Goal: Task Accomplishment & Management: Complete application form

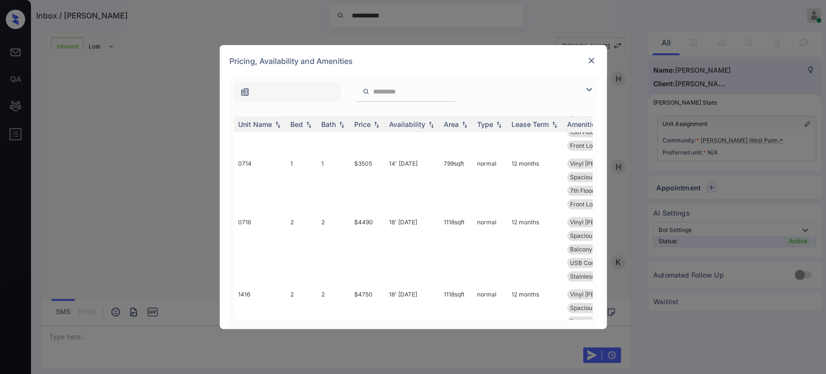
scroll to position [645, 0]
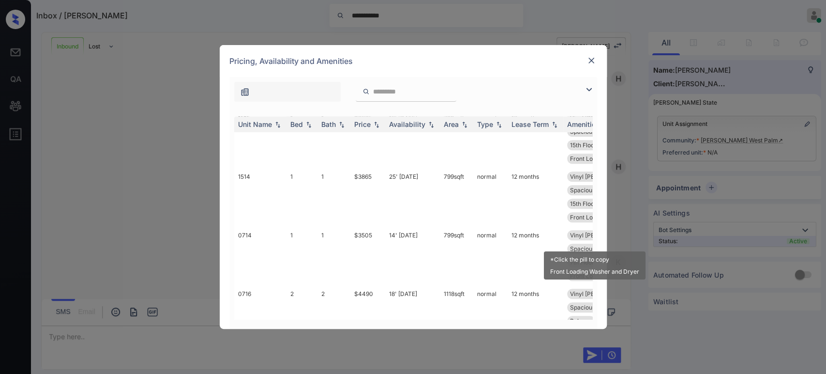
drag, startPoint x: 587, startPoint y: 244, endPoint x: 587, endPoint y: 264, distance: 19.8
click at [587, 264] on div "*Click the pill to copy Front Loading Washer and Dryer" at bounding box center [595, 262] width 104 height 36
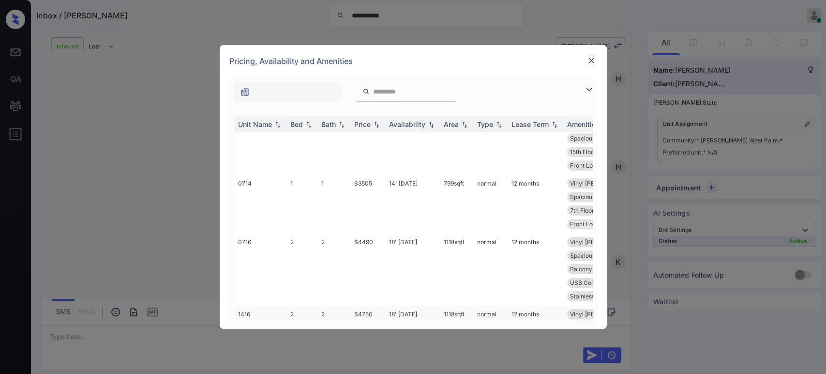
scroll to position [683, 0]
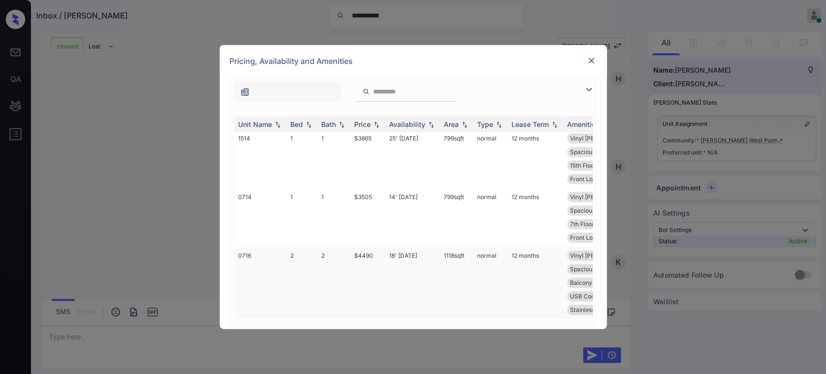
click at [368, 246] on td "$4490" at bounding box center [367, 282] width 35 height 72
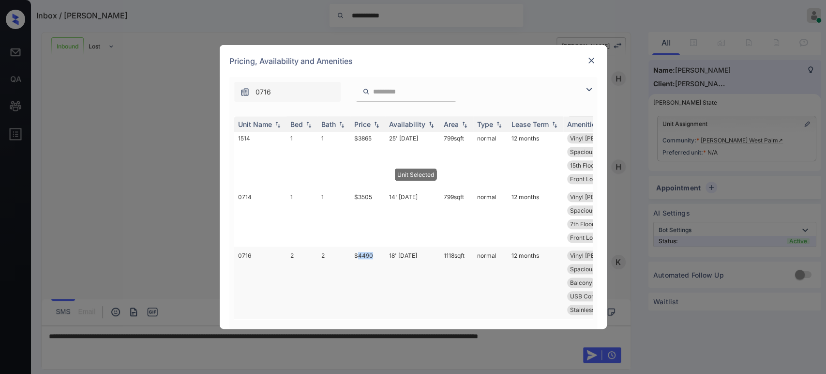
click at [368, 246] on td "$4490" at bounding box center [367, 282] width 35 height 72
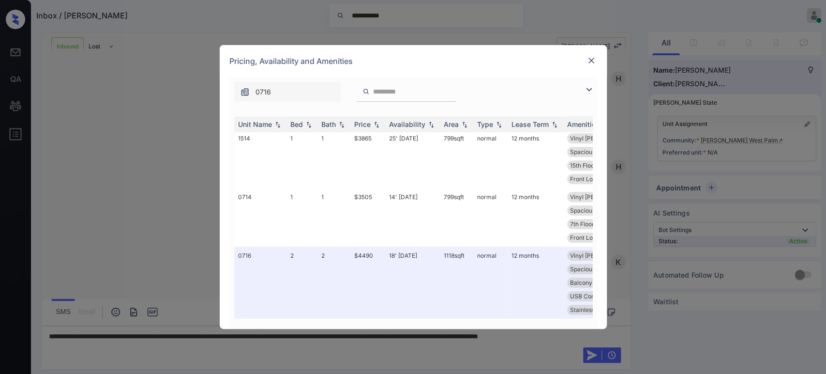
click at [590, 59] on img at bounding box center [591, 61] width 10 height 10
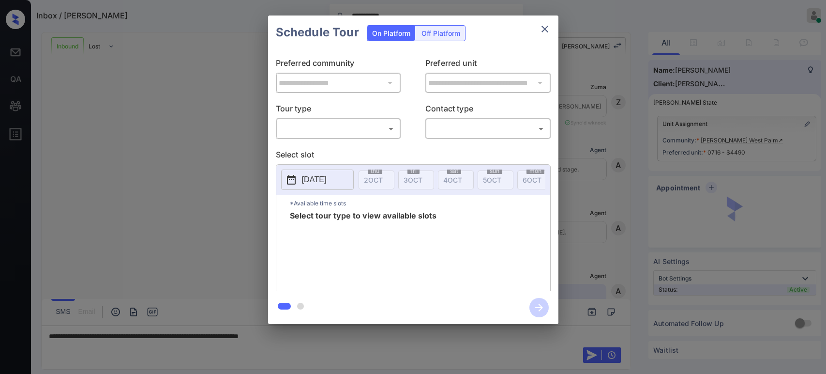
click at [335, 126] on body "**********" at bounding box center [413, 187] width 826 height 374
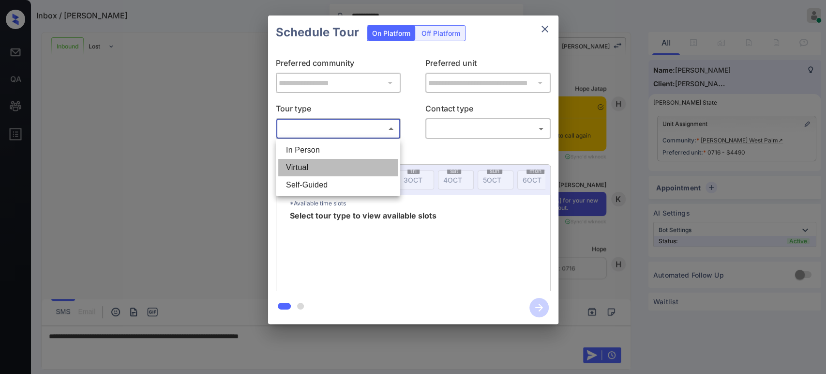
click at [304, 169] on li "Virtual" at bounding box center [338, 167] width 120 height 17
type input "*******"
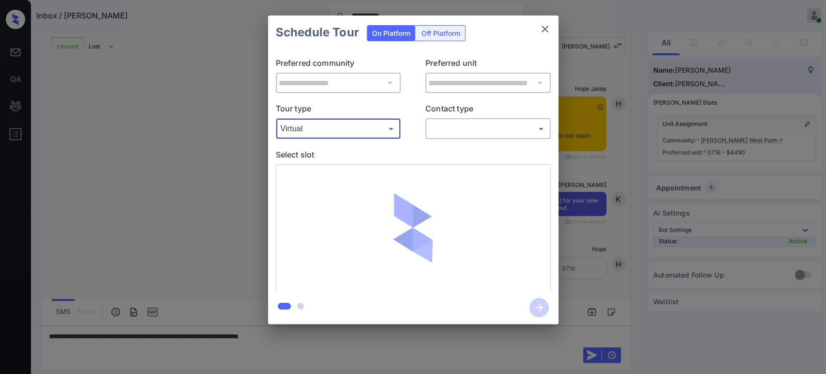
click at [473, 126] on body "**********" at bounding box center [413, 187] width 826 height 374
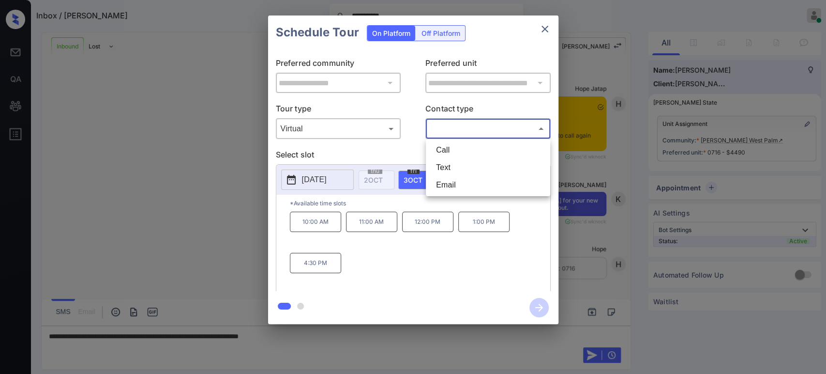
click at [455, 146] on li "Call" at bounding box center [488, 149] width 120 height 17
type input "****"
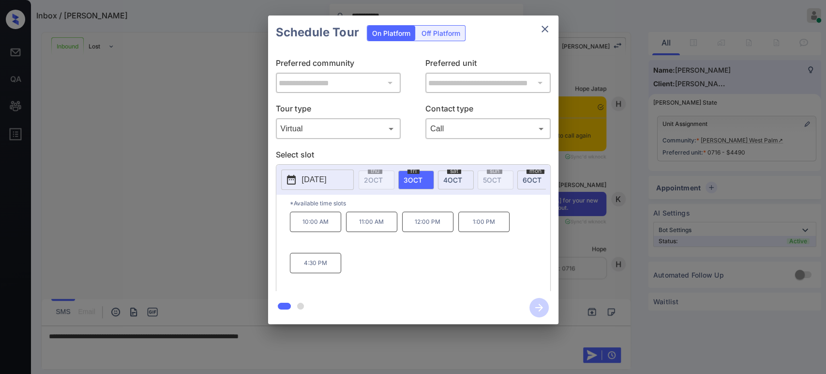
click at [806, 125] on div "**********" at bounding box center [413, 169] width 826 height 339
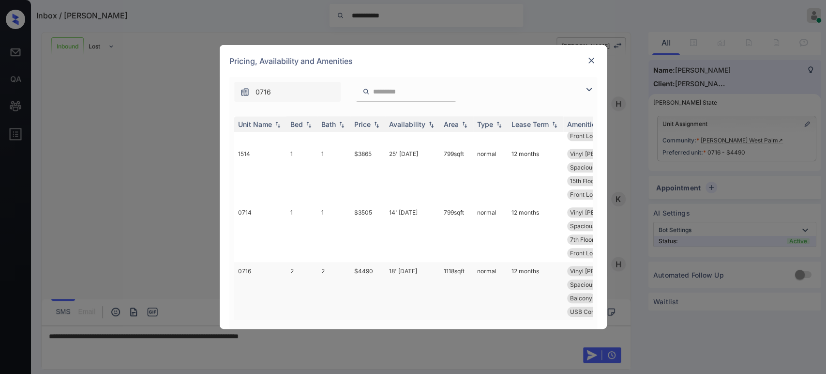
scroll to position [681, 0]
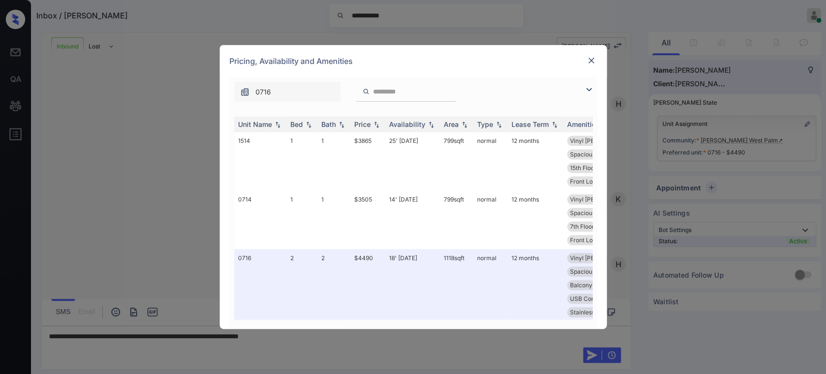
click at [592, 60] on img at bounding box center [591, 61] width 10 height 10
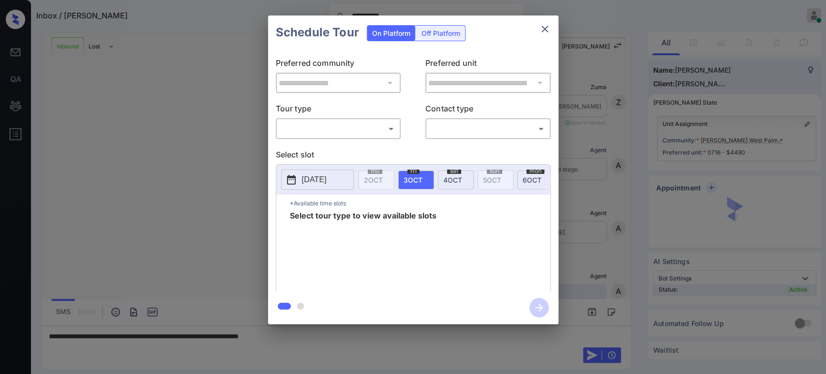
scroll to position [746, 0]
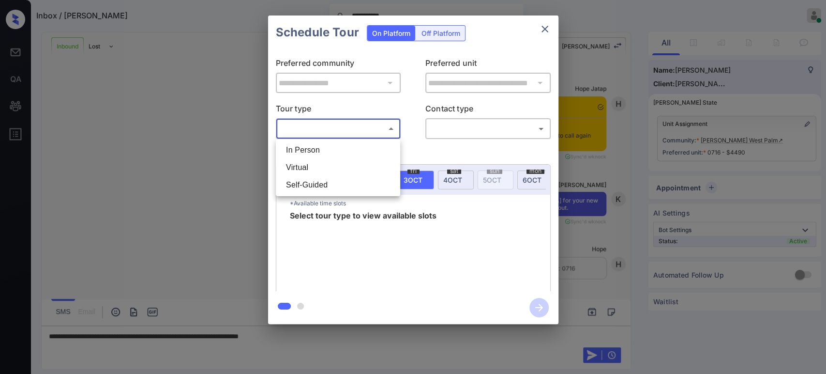
drag, startPoint x: 336, startPoint y: 124, endPoint x: 334, endPoint y: 130, distance: 6.7
click at [336, 127] on body "**********" at bounding box center [413, 187] width 826 height 374
click at [304, 165] on li "Virtual" at bounding box center [338, 167] width 120 height 17
type input "*******"
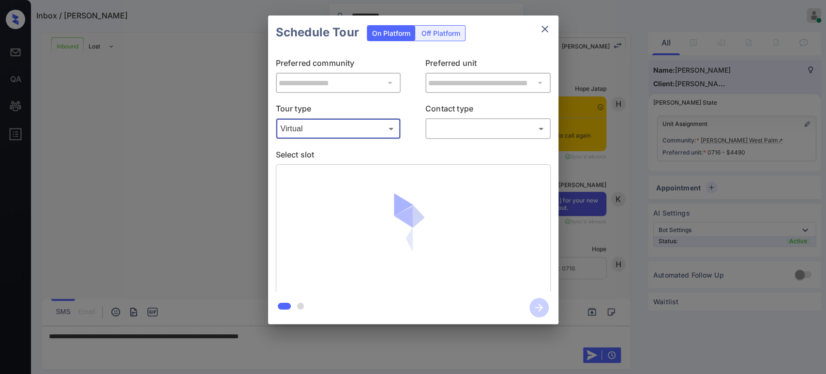
click at [451, 131] on body "**********" at bounding box center [413, 187] width 826 height 374
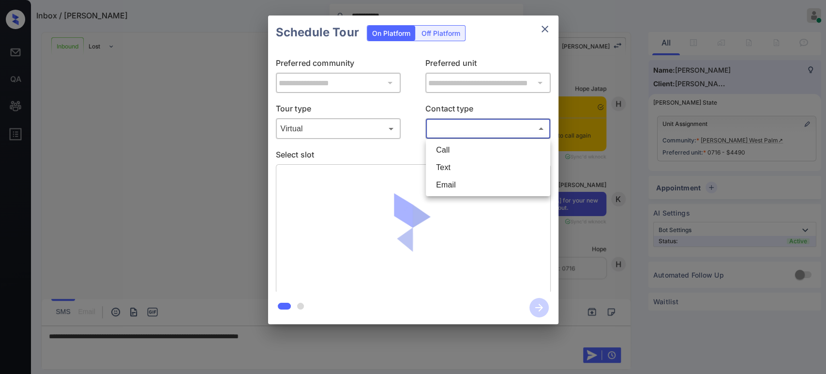
click at [460, 149] on li "Call" at bounding box center [488, 149] width 120 height 17
type input "****"
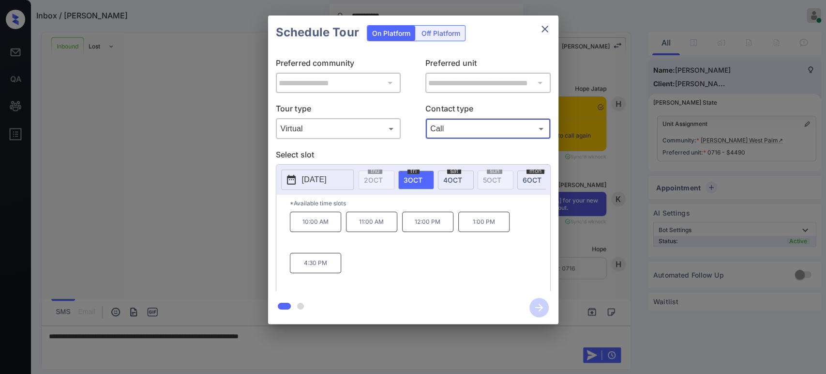
click at [589, 170] on div "**********" at bounding box center [413, 169] width 826 height 339
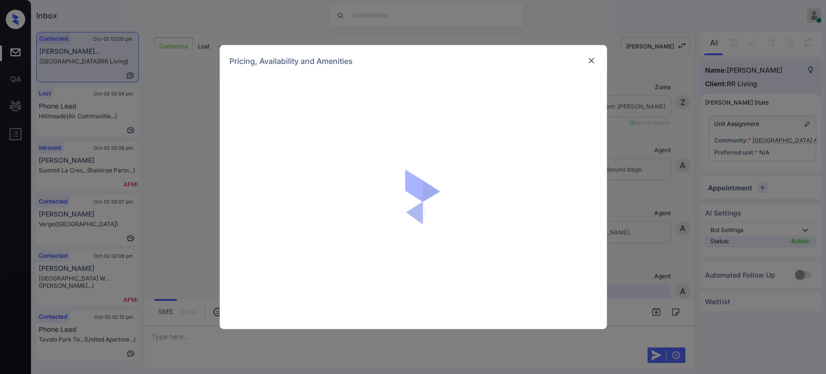
scroll to position [238, 0]
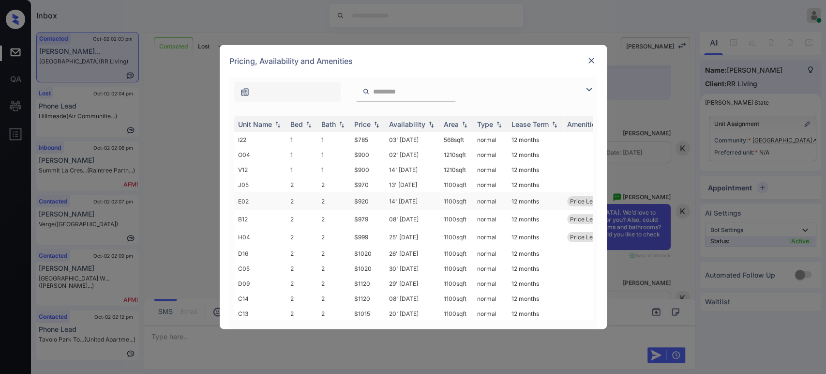
click at [366, 201] on td "$920" at bounding box center [367, 201] width 35 height 18
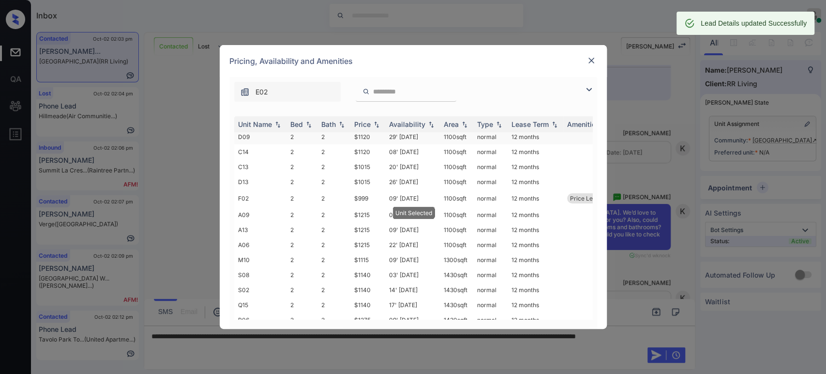
scroll to position [200, 0]
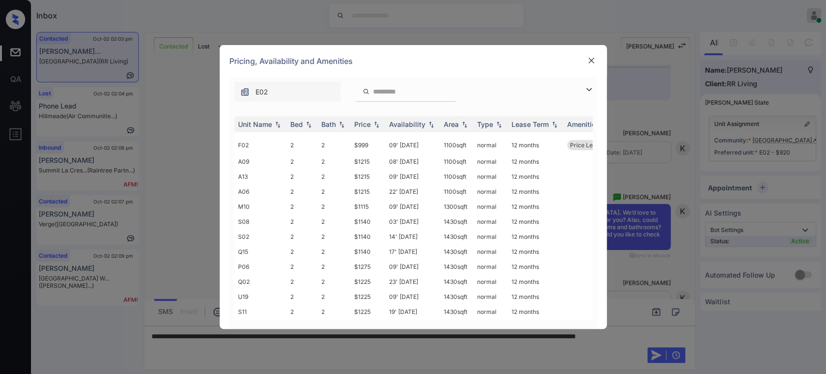
click at [588, 61] on img at bounding box center [591, 61] width 10 height 10
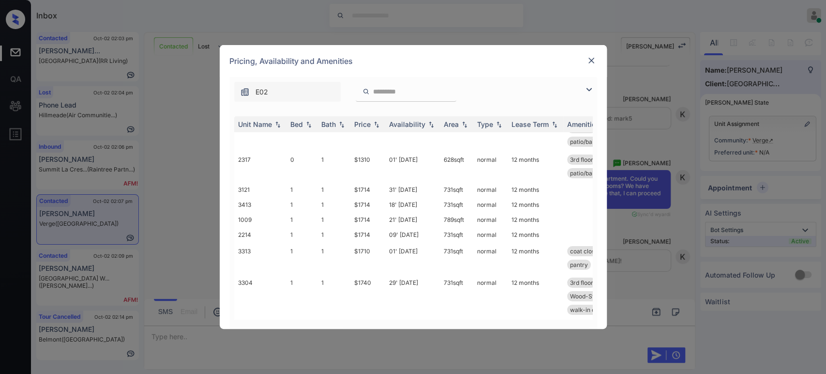
scroll to position [39, 0]
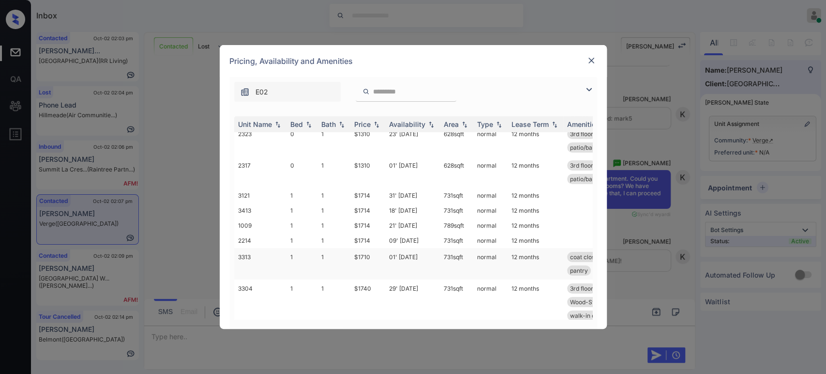
click at [368, 257] on td "$1710" at bounding box center [367, 263] width 35 height 31
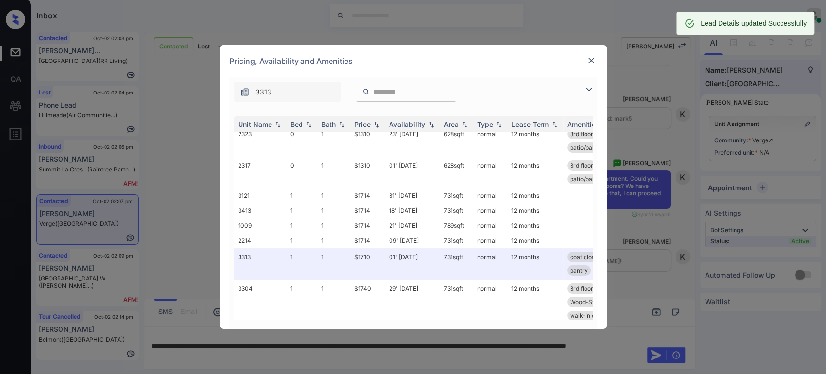
click at [588, 61] on img at bounding box center [591, 61] width 10 height 10
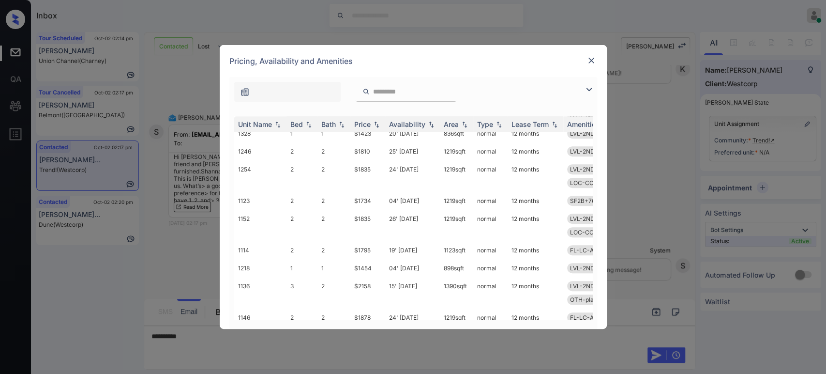
scroll to position [358, 0]
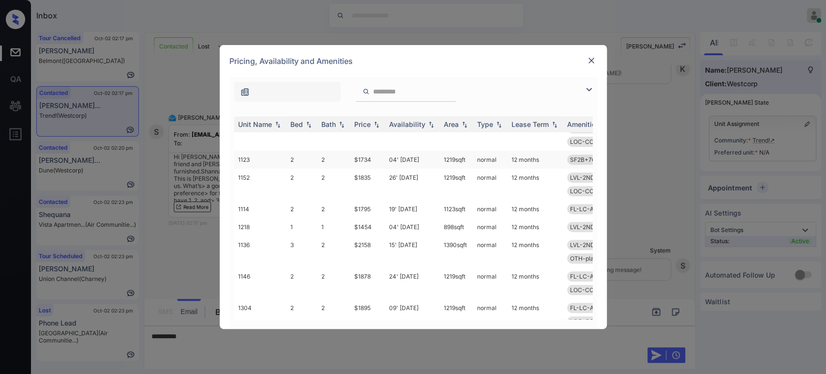
click at [361, 159] on td "$1734" at bounding box center [367, 159] width 35 height 18
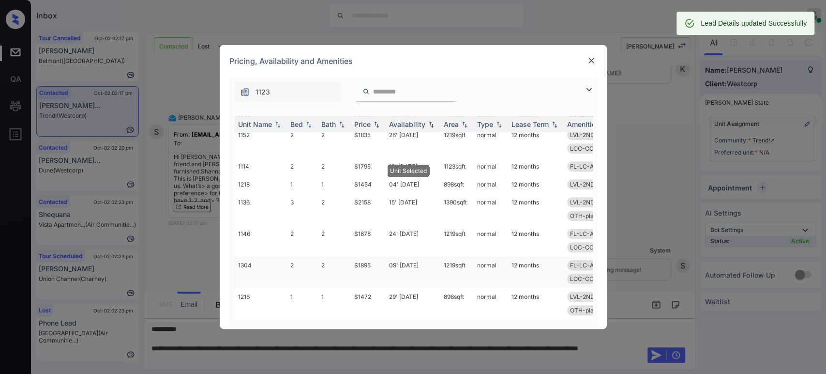
scroll to position [409, 0]
click at [592, 60] on img at bounding box center [591, 61] width 10 height 10
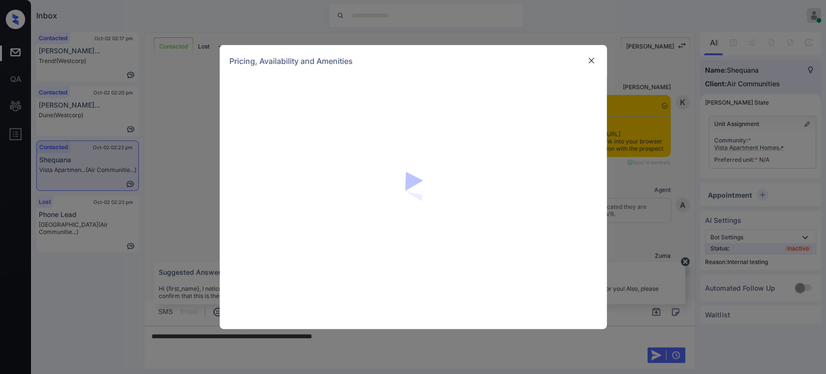
scroll to position [1627, 0]
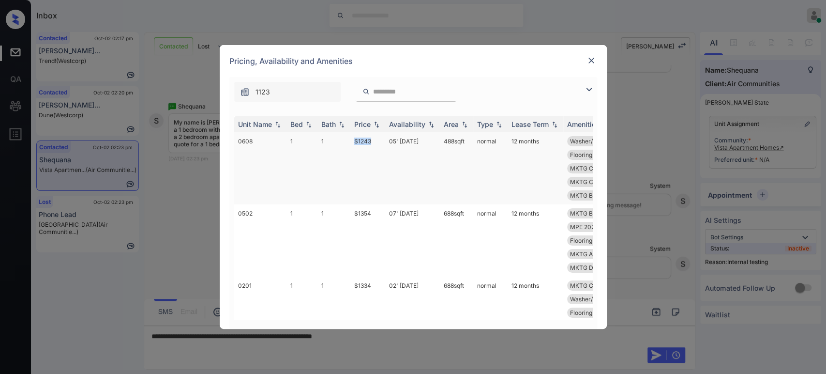
drag, startPoint x: 379, startPoint y: 142, endPoint x: 353, endPoint y: 142, distance: 26.1
click at [353, 142] on td "$1243" at bounding box center [367, 168] width 35 height 72
copy td "$1243"
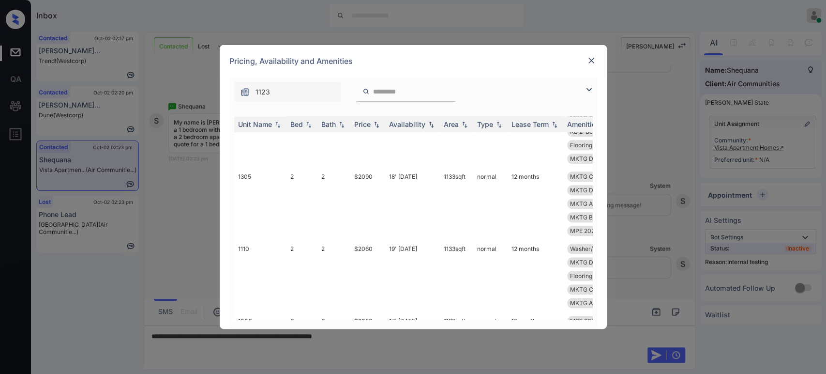
scroll to position [650, 0]
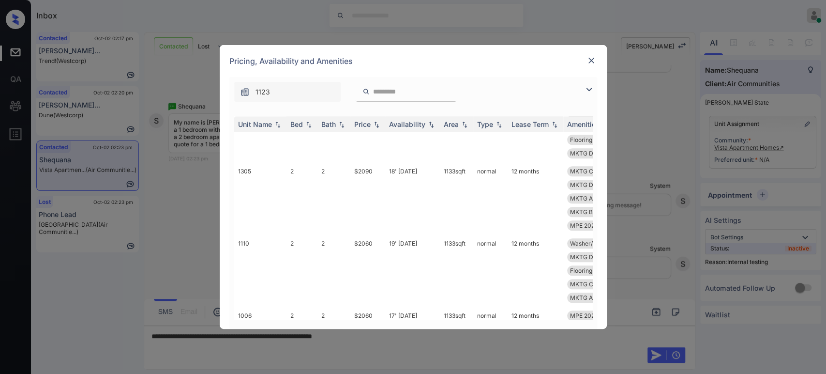
click at [595, 57] on img at bounding box center [591, 61] width 10 height 10
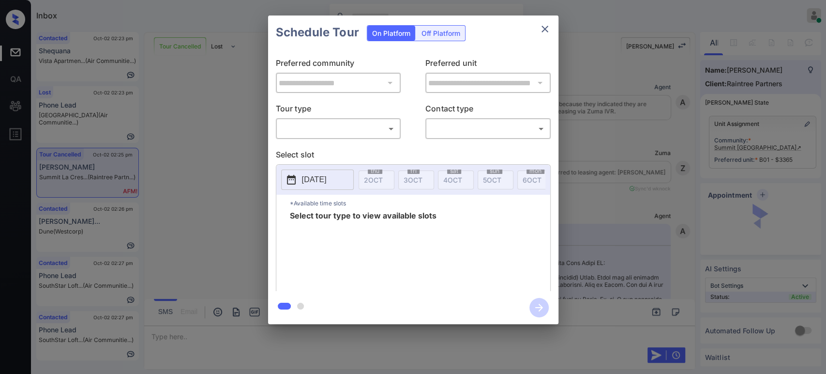
scroll to position [5262, 0]
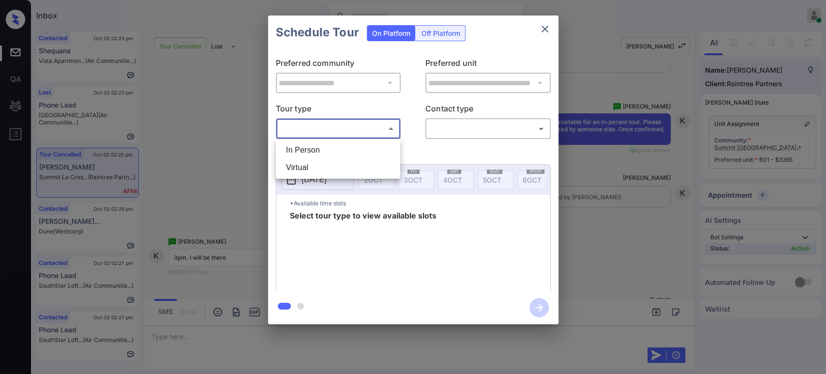
click at [354, 129] on body "Inbox Hope Jatap Online Set yourself offline Set yourself on break Profile Swit…" at bounding box center [413, 187] width 826 height 374
click at [322, 150] on li "In Person" at bounding box center [338, 149] width 120 height 17
type input "********"
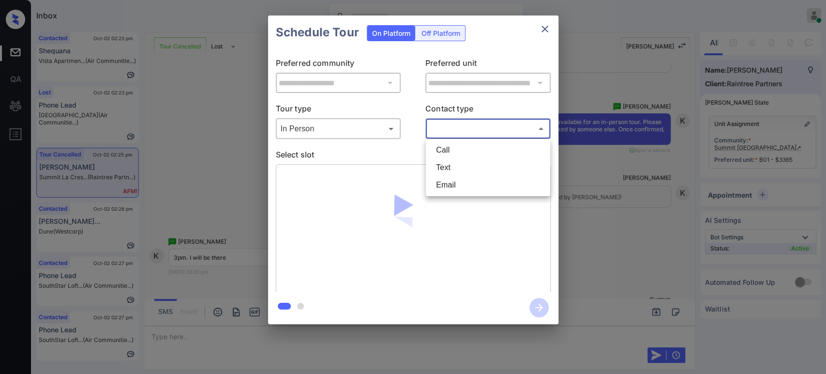
click at [475, 127] on body "Inbox Hope Jatap Online Set yourself offline Set yourself on break Profile Swit…" at bounding box center [413, 187] width 826 height 374
click at [465, 170] on li "Text" at bounding box center [488, 167] width 120 height 17
type input "****"
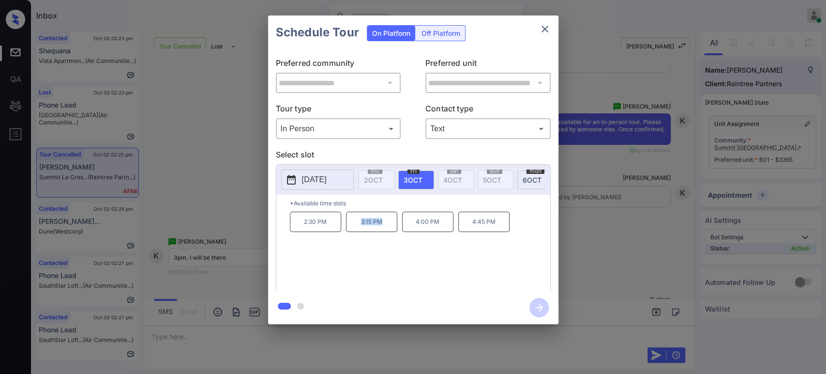
drag, startPoint x: 387, startPoint y: 228, endPoint x: 352, endPoint y: 227, distance: 34.8
click at [352, 227] on p "3:15 PM" at bounding box center [371, 221] width 51 height 20
copy p "3:15 PM"
click at [364, 227] on p "3:15 PM" at bounding box center [371, 221] width 51 height 20
click at [375, 229] on p "3:15 PM" at bounding box center [371, 221] width 51 height 20
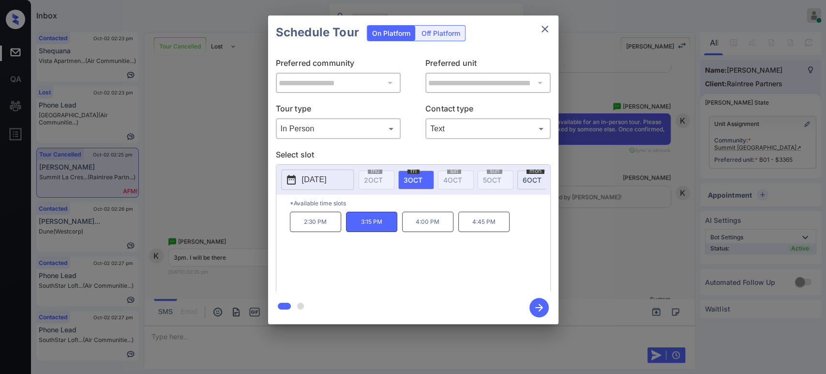
click at [549, 309] on button "button" at bounding box center [539, 307] width 31 height 25
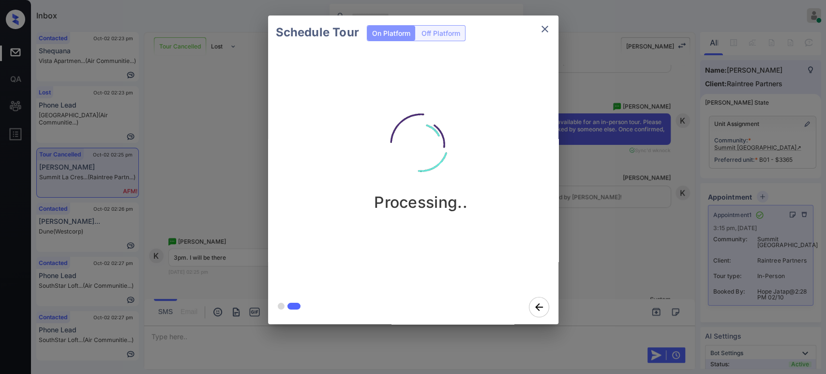
click at [674, 214] on div "Schedule Tour On Platform Off Platform Processing.." at bounding box center [413, 169] width 826 height 339
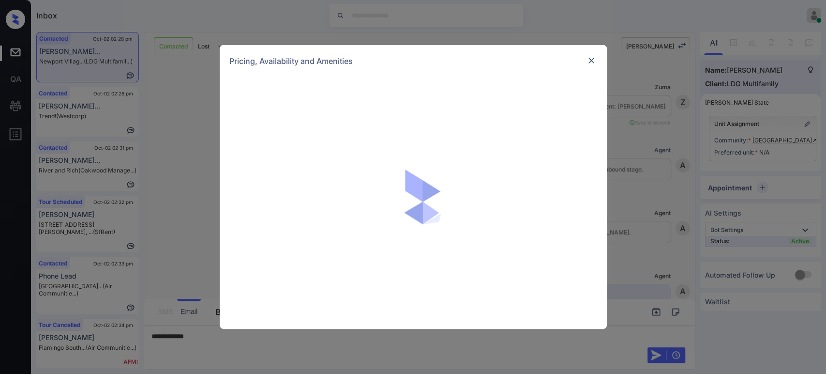
scroll to position [269, 0]
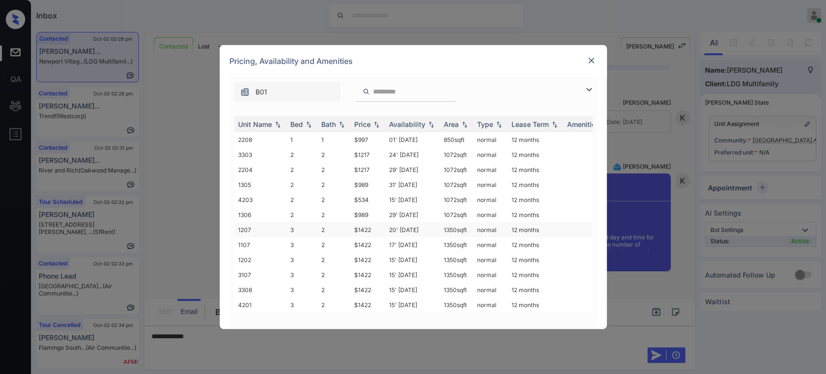
click at [369, 230] on td "$1422" at bounding box center [367, 229] width 35 height 15
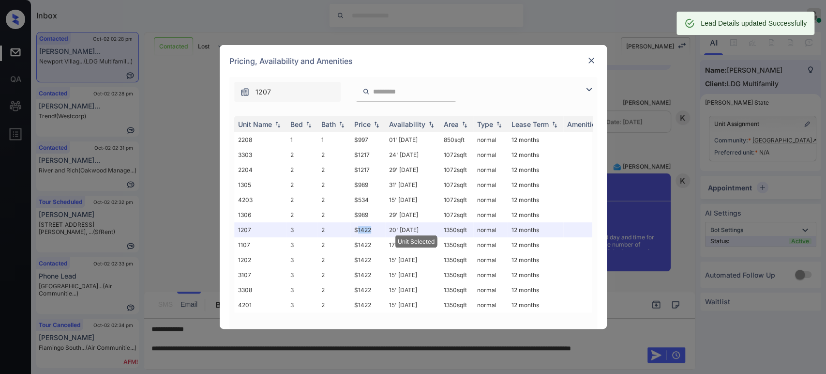
click at [592, 60] on img at bounding box center [591, 61] width 10 height 10
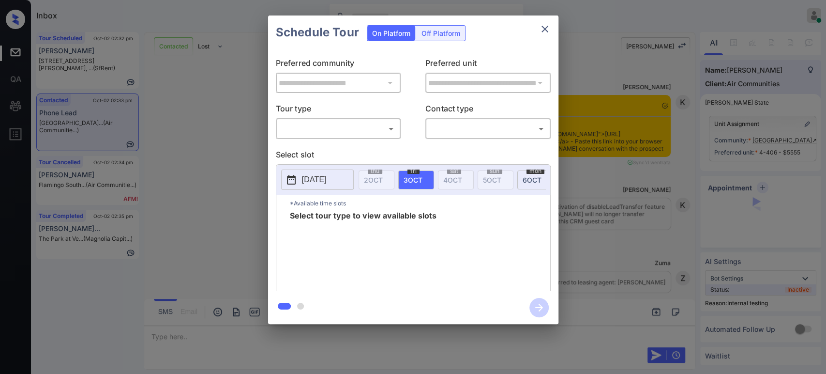
scroll to position [1729, 0]
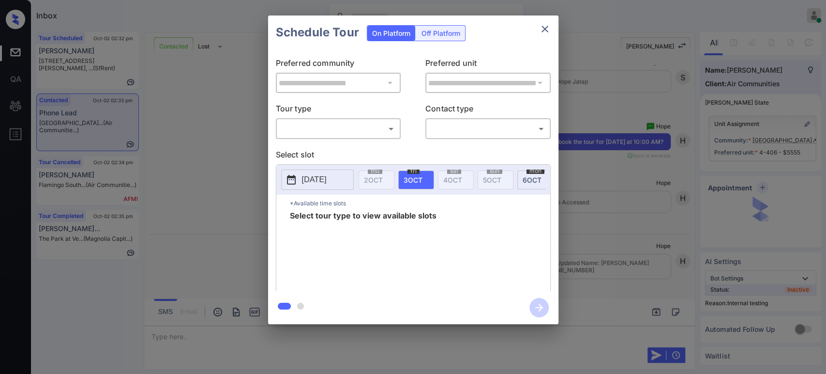
click at [362, 127] on body "Inbox Hope Jatap Online Set yourself offline Set yourself on break Profile Swit…" at bounding box center [413, 187] width 826 height 374
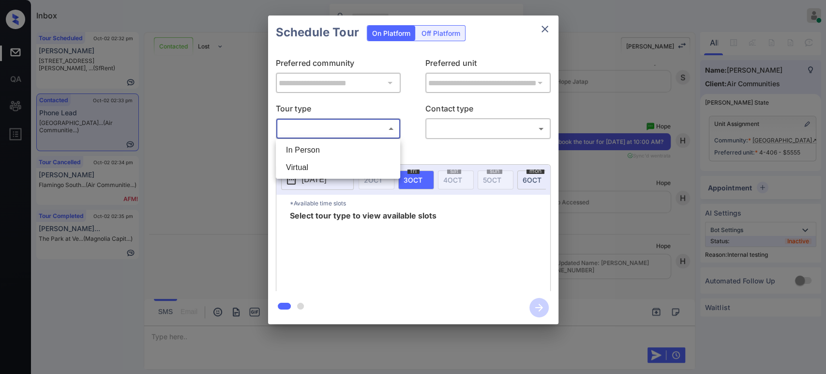
click at [355, 142] on li "In Person" at bounding box center [338, 149] width 120 height 17
type input "********"
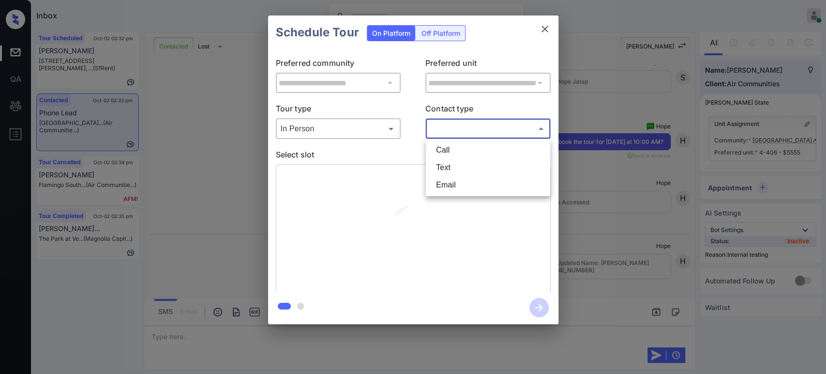
drag, startPoint x: 460, startPoint y: 126, endPoint x: 457, endPoint y: 156, distance: 30.2
click at [461, 128] on body "Inbox Hope Jatap Online Set yourself offline Set yourself on break Profile Swit…" at bounding box center [413, 187] width 826 height 374
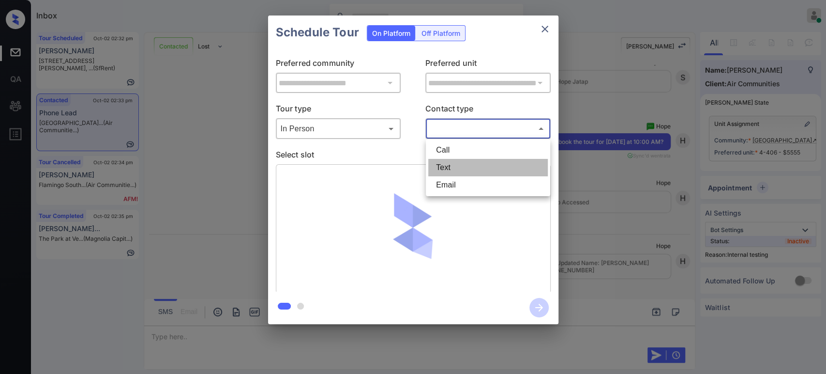
click at [456, 167] on li "Text" at bounding box center [488, 167] width 120 height 17
type input "****"
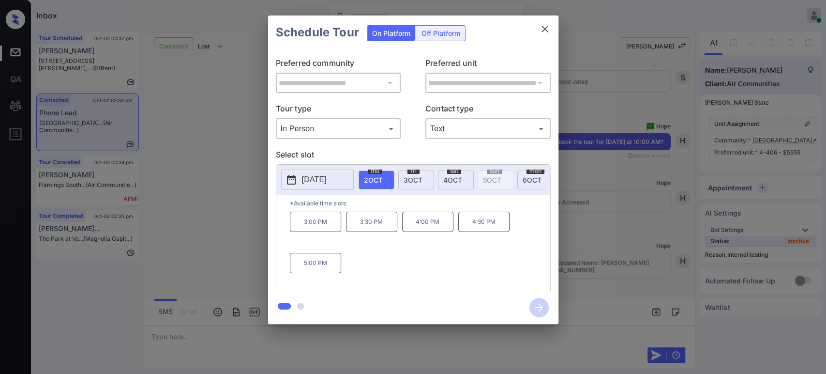
drag, startPoint x: 201, startPoint y: 265, endPoint x: 202, endPoint y: 275, distance: 9.7
click at [202, 275] on div "**********" at bounding box center [413, 169] width 826 height 339
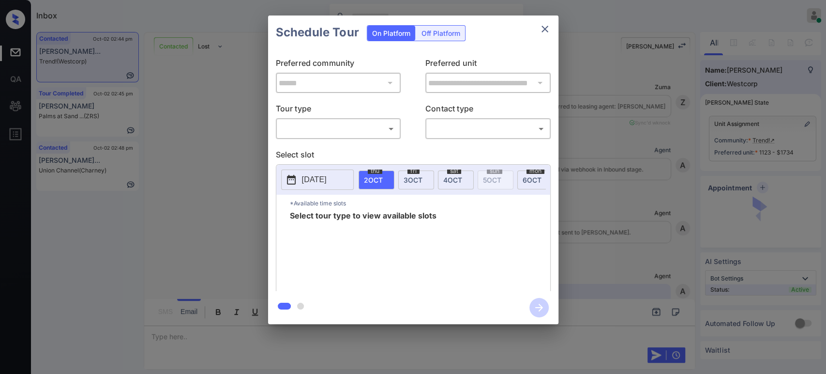
scroll to position [399, 0]
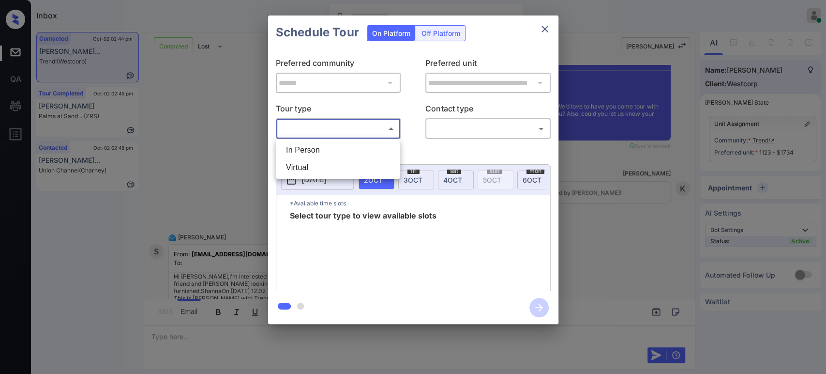
drag, startPoint x: 350, startPoint y: 123, endPoint x: 344, endPoint y: 138, distance: 16.3
click at [349, 123] on body "Inbox Hope Jatap Online Set yourself offline Set yourself on break Profile Swit…" at bounding box center [413, 187] width 826 height 374
click at [335, 146] on li "In Person" at bounding box center [338, 149] width 120 height 17
type input "********"
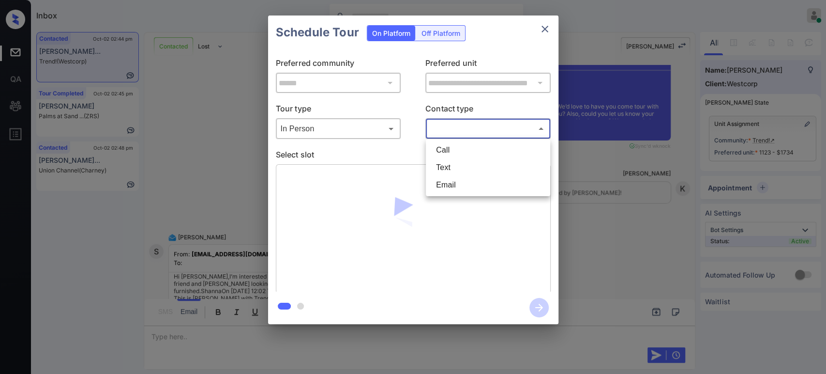
click at [503, 128] on body "Inbox Hope Jatap Online Set yourself offline Set yourself on break Profile Swit…" at bounding box center [413, 187] width 826 height 374
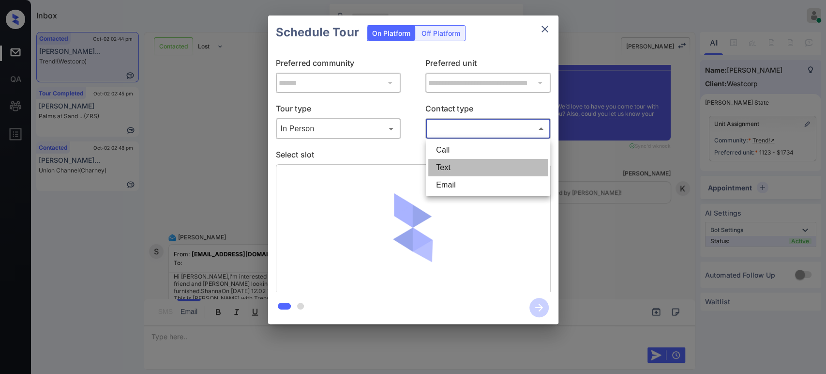
click at [468, 165] on li "Text" at bounding box center [488, 167] width 120 height 17
type input "****"
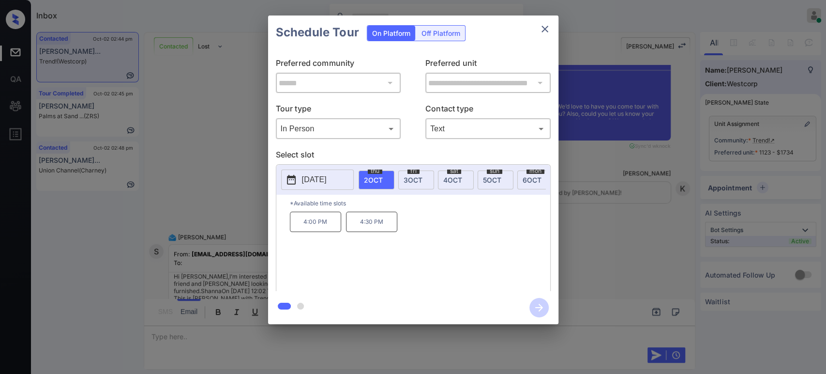
click at [526, 183] on div "mon 6 OCT" at bounding box center [535, 179] width 36 height 19
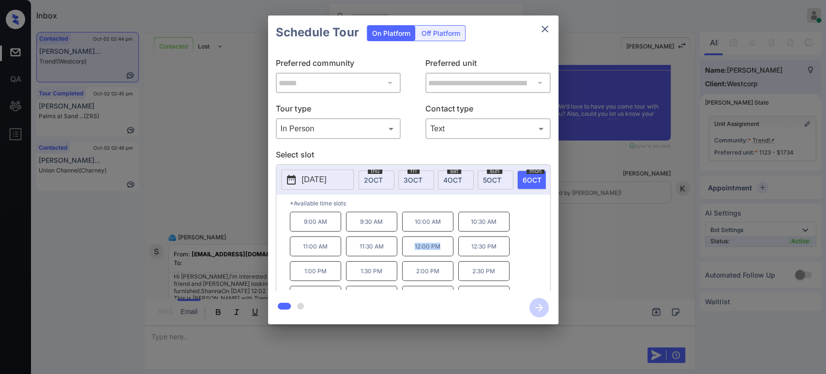
drag, startPoint x: 447, startPoint y: 251, endPoint x: 414, endPoint y: 251, distance: 32.9
click at [414, 251] on div "9:00 AM 9:30 AM 10:00 AM 10:30 AM 11:00 AM 11:30 AM 12:00 PM 12:30 PM 1:00 PM 1…" at bounding box center [420, 249] width 260 height 77
copy p "12:00 PM"
click at [201, 159] on div "**********" at bounding box center [413, 169] width 826 height 339
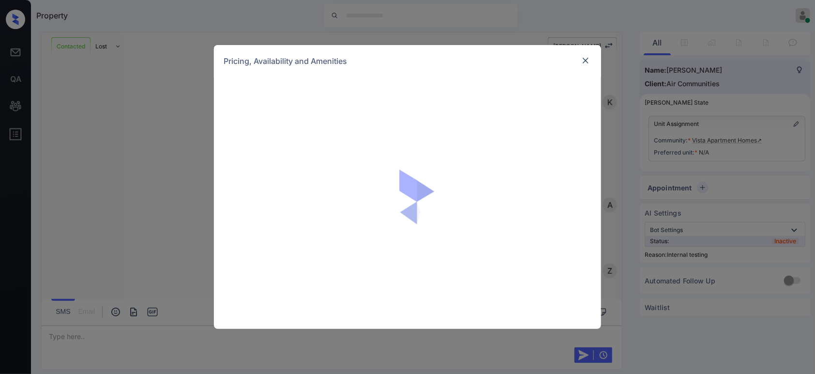
scroll to position [1478, 0]
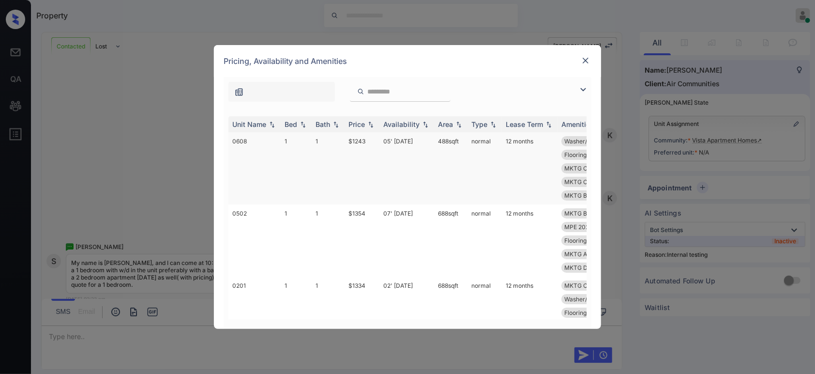
click at [374, 139] on td "$1243" at bounding box center [361, 168] width 35 height 72
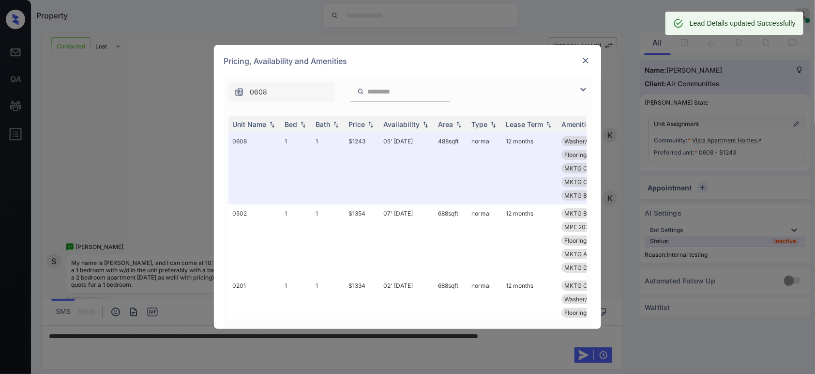
click at [580, 59] on div at bounding box center [586, 61] width 12 height 12
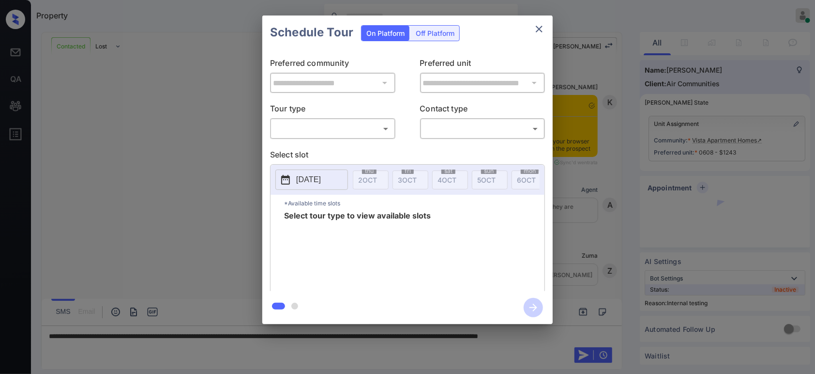
scroll to position [1478, 0]
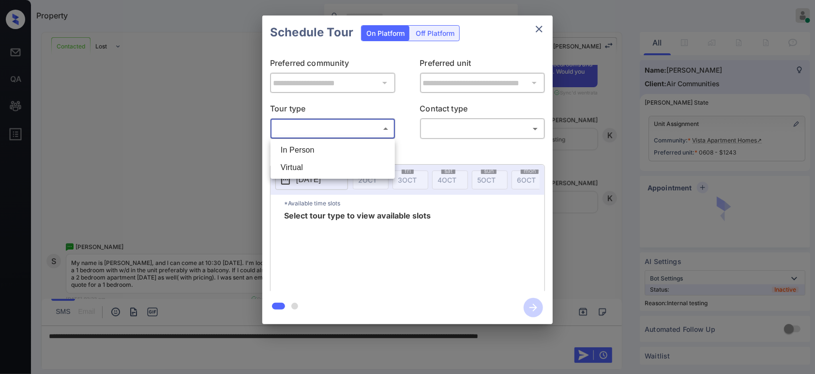
click at [356, 135] on body "Property Hope Jatap Online Set yourself offline Set yourself on break Profile S…" at bounding box center [407, 187] width 815 height 374
click at [338, 157] on li "In Person" at bounding box center [333, 149] width 120 height 17
type input "********"
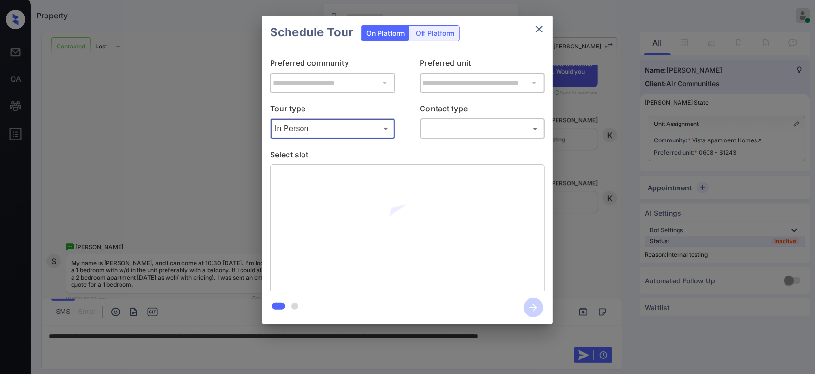
click at [466, 133] on body "Property Hope Jatap Online Set yourself offline Set yourself on break Profile S…" at bounding box center [407, 187] width 815 height 374
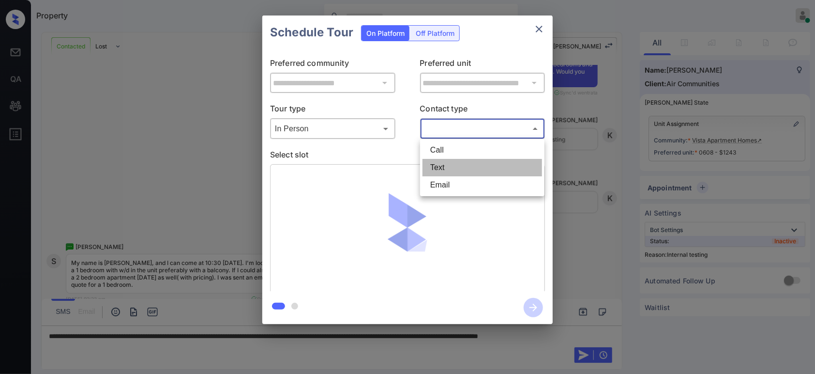
click at [453, 167] on li "Text" at bounding box center [482, 167] width 120 height 17
type input "****"
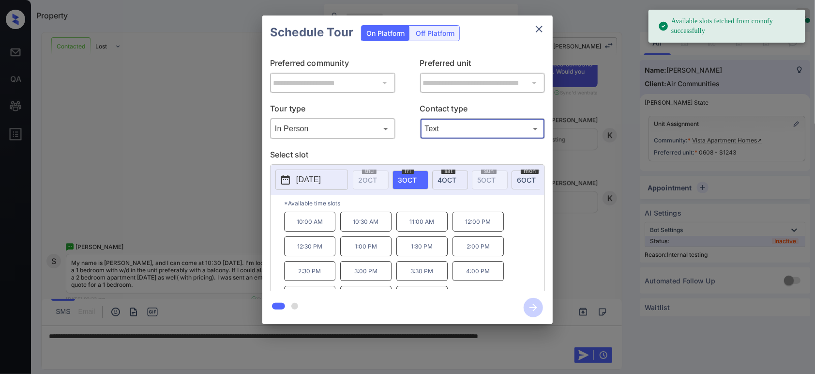
click at [449, 186] on div "sat 4 OCT" at bounding box center [450, 179] width 36 height 19
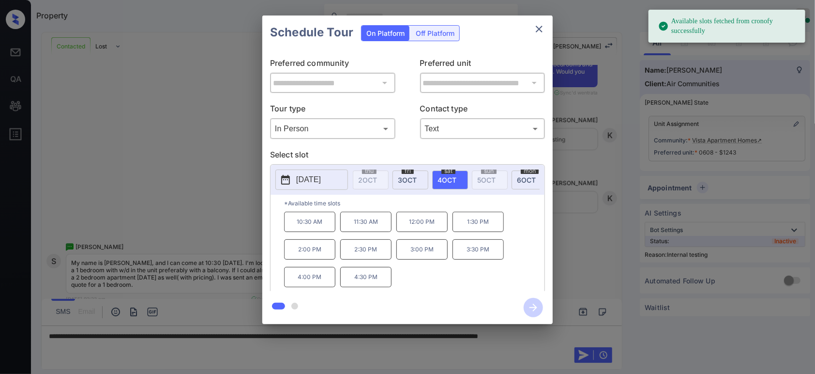
click at [314, 232] on p "10:30 AM" at bounding box center [309, 221] width 51 height 20
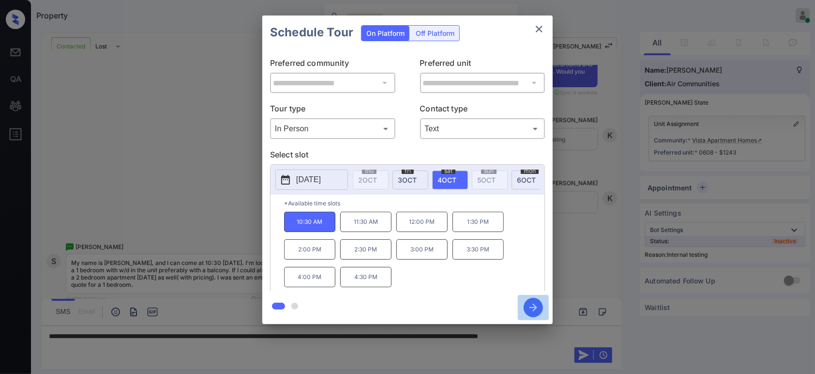
click at [527, 306] on icon "button" at bounding box center [533, 307] width 19 height 19
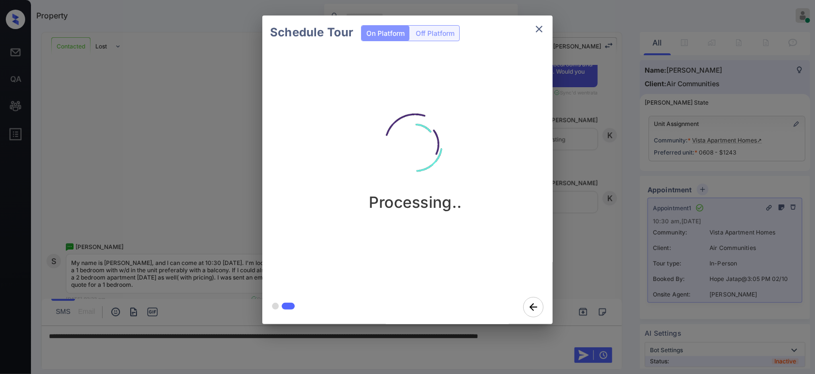
click at [600, 212] on div "Schedule Tour On Platform Off Platform Processing.." at bounding box center [407, 169] width 815 height 339
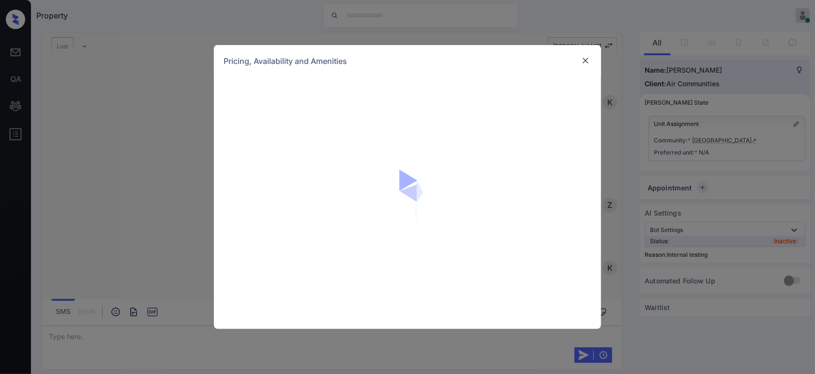
scroll to position [1530, 0]
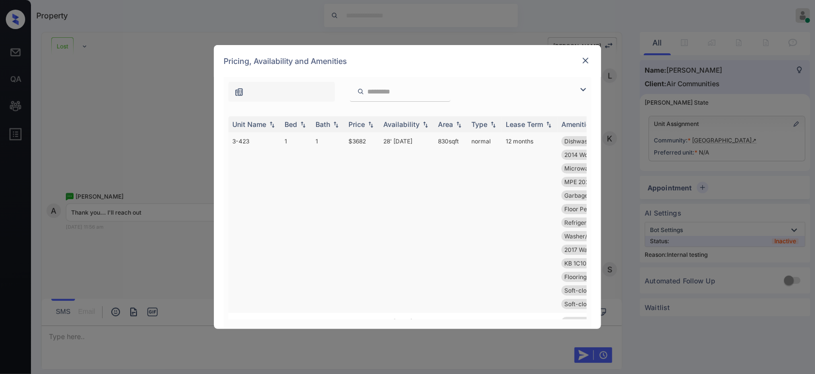
click at [363, 142] on td "$3682" at bounding box center [361, 222] width 35 height 180
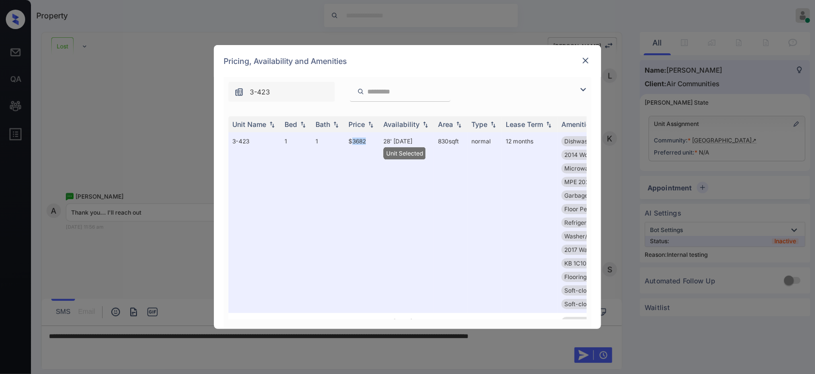
click at [584, 62] on img at bounding box center [586, 61] width 10 height 10
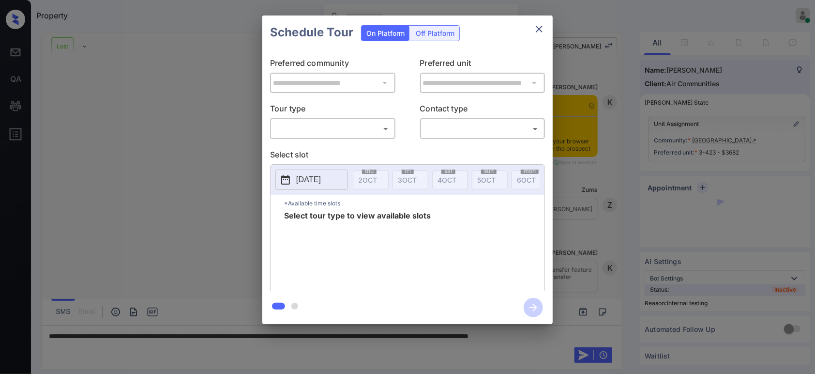
scroll to position [1530, 0]
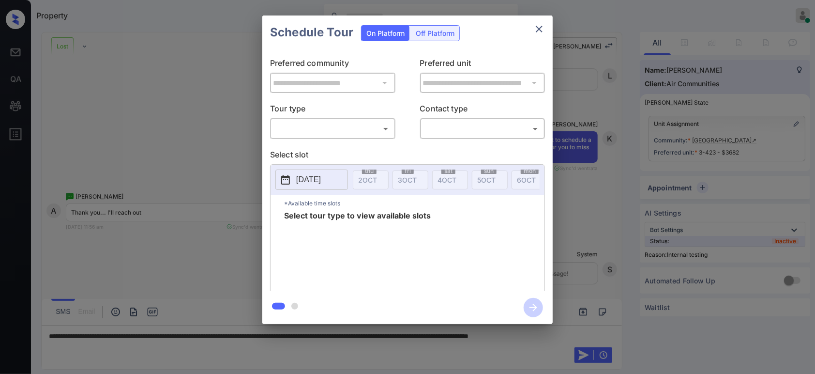
click at [335, 127] on body "Property Hope Jatap Online Set yourself offline Set yourself on break Profile S…" at bounding box center [407, 187] width 815 height 374
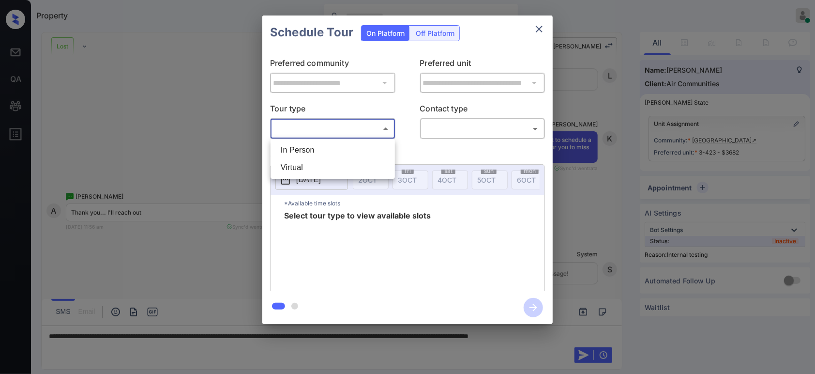
click at [336, 151] on li "In Person" at bounding box center [333, 149] width 120 height 17
type input "********"
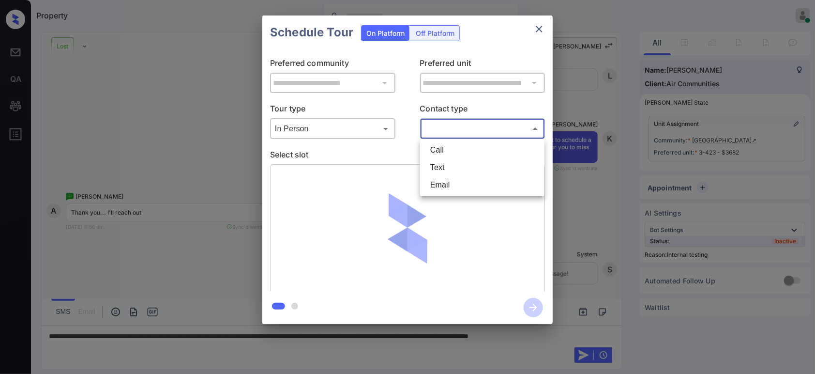
drag, startPoint x: 449, startPoint y: 123, endPoint x: 453, endPoint y: 142, distance: 18.8
click at [451, 128] on body "Property Hope Jatap Online Set yourself offline Set yourself on break Profile S…" at bounding box center [407, 187] width 815 height 374
click at [449, 162] on li "Text" at bounding box center [482, 167] width 120 height 17
type input "****"
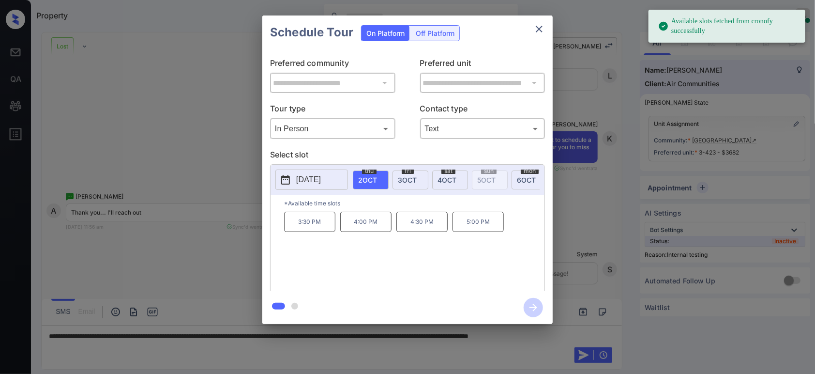
click at [408, 178] on span "3 OCT" at bounding box center [407, 180] width 19 height 8
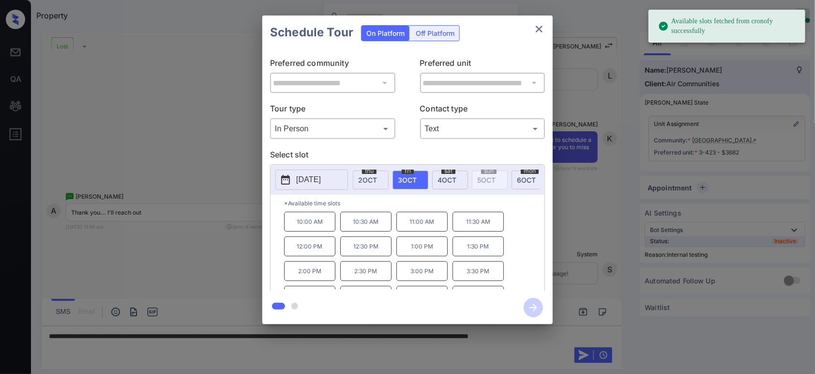
click at [319, 229] on p "10:00 AM" at bounding box center [309, 221] width 51 height 20
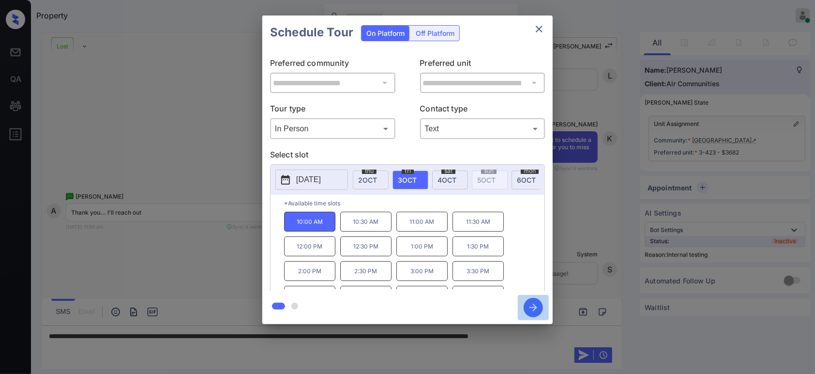
click at [531, 307] on icon "button" at bounding box center [533, 307] width 8 height 8
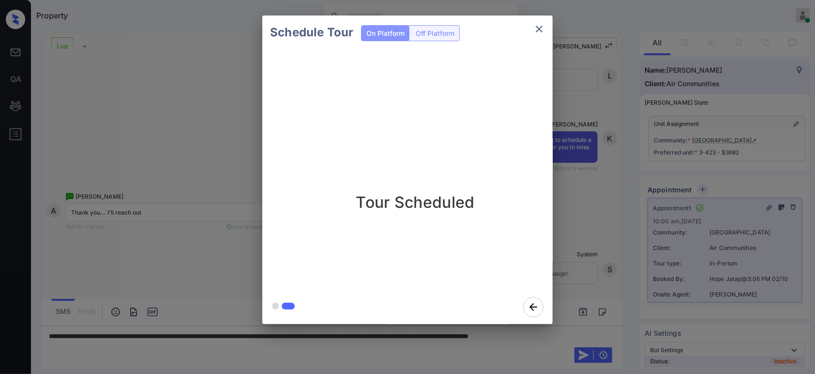
click at [599, 239] on div "Schedule Tour On Platform Off Platform Tour Scheduled" at bounding box center [407, 169] width 815 height 339
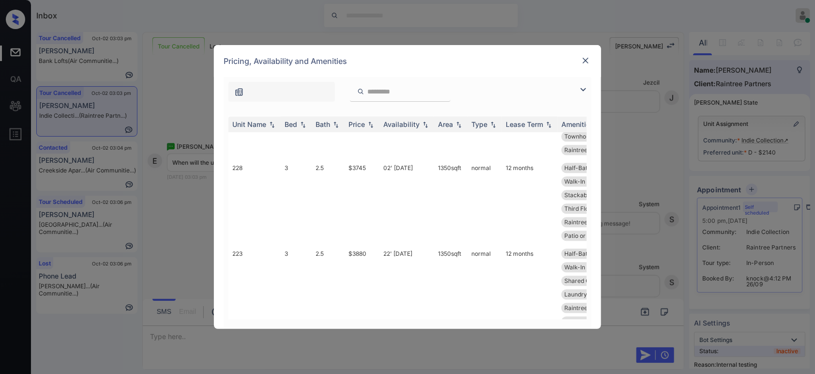
scroll to position [1218, 0]
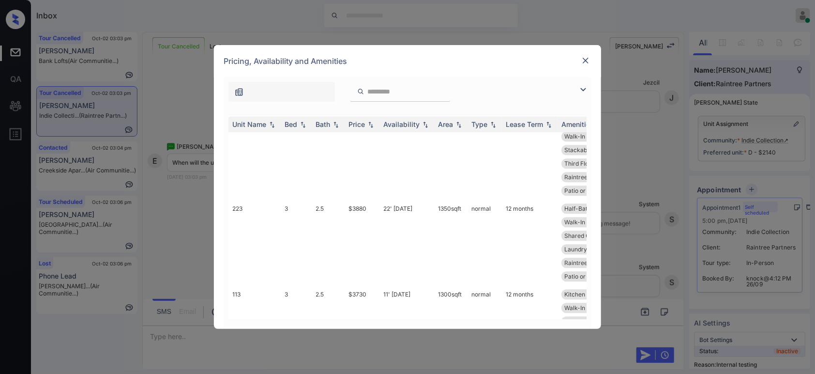
click at [584, 58] on img at bounding box center [586, 61] width 10 height 10
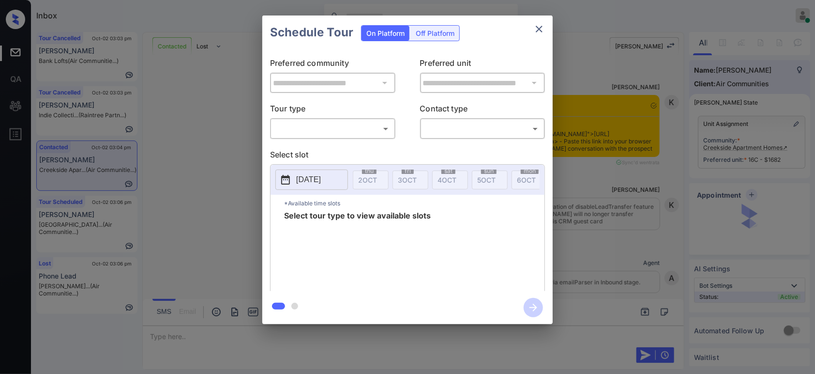
scroll to position [1254, 0]
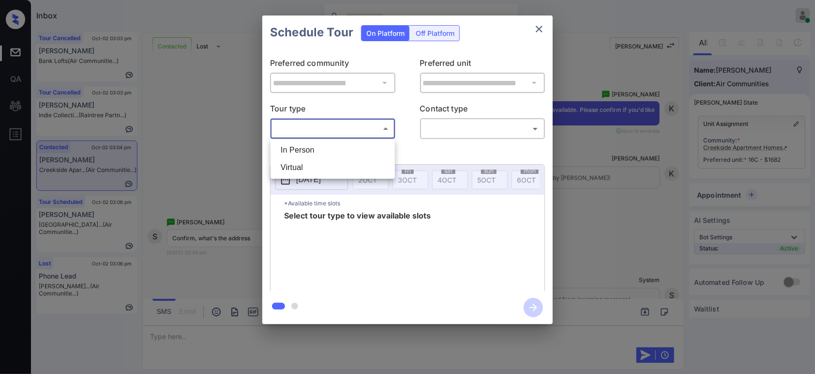
click at [359, 130] on body "Inbox Hope Jatap Online Set yourself offline Set yourself on break Profile Swit…" at bounding box center [407, 187] width 815 height 374
click at [332, 147] on li "In Person" at bounding box center [333, 149] width 120 height 17
type input "********"
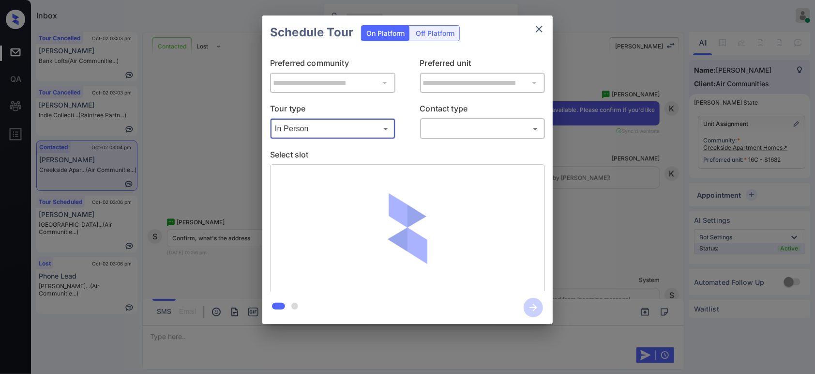
click at [501, 130] on body "Inbox Hope Jatap Online Set yourself offline Set yourself on break Profile Swit…" at bounding box center [407, 187] width 815 height 374
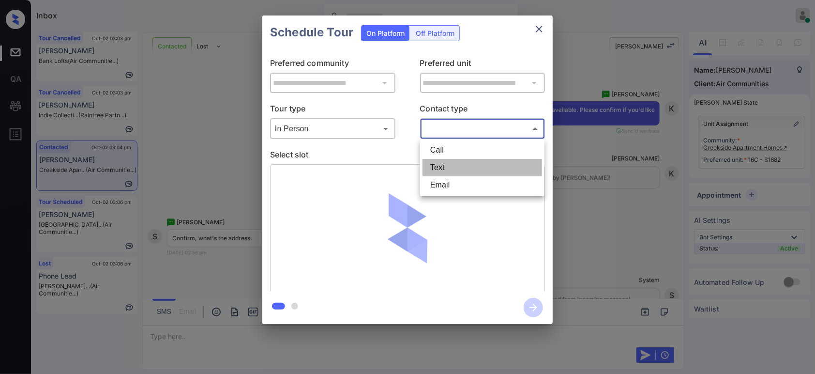
click at [472, 165] on li "Text" at bounding box center [482, 167] width 120 height 17
type input "****"
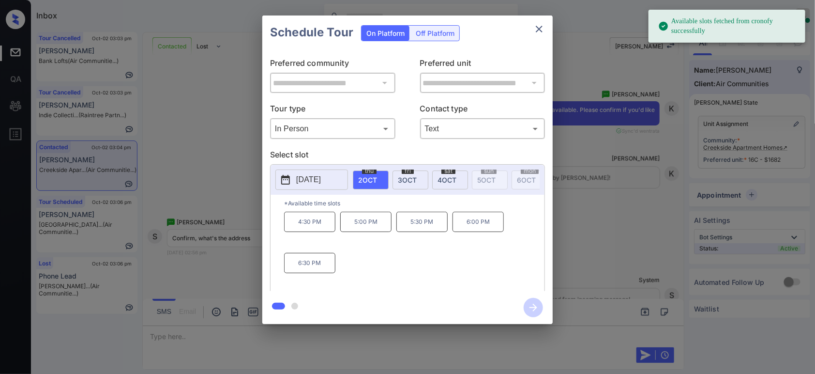
click at [314, 181] on p "[DATE]" at bounding box center [308, 180] width 25 height 12
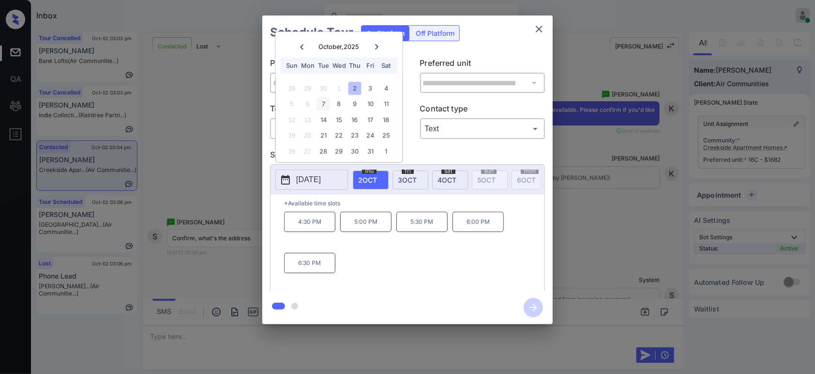
click at [326, 101] on div "7" at bounding box center [323, 103] width 13 height 13
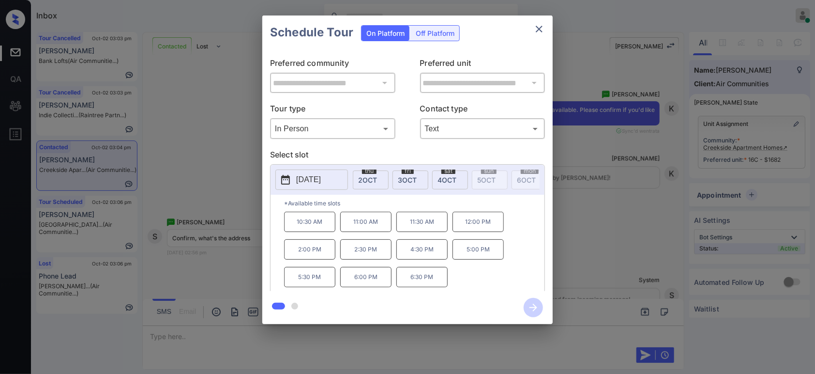
click at [366, 232] on p "11:00 AM" at bounding box center [365, 221] width 51 height 20
click at [526, 304] on icon "button" at bounding box center [533, 307] width 19 height 19
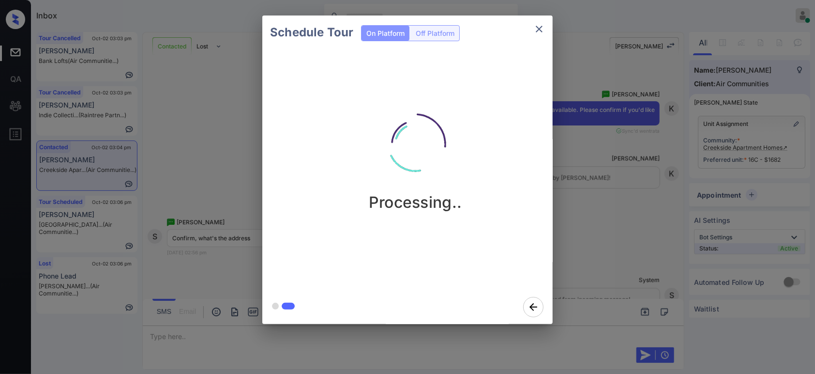
click at [620, 217] on div "Schedule Tour On Platform Off Platform Processing.." at bounding box center [407, 169] width 815 height 339
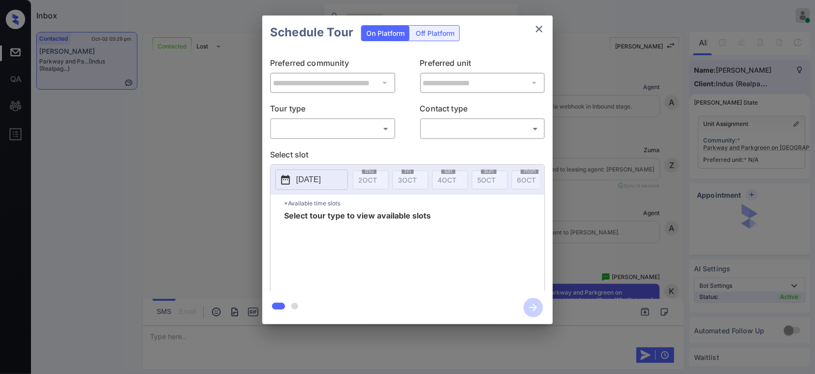
scroll to position [845, 0]
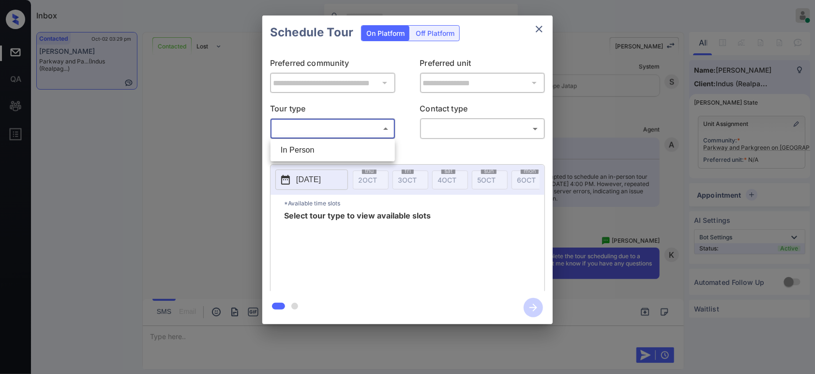
click at [360, 131] on body "Inbox Hope Jatap Online Set yourself offline Set yourself on break Profile Swit…" at bounding box center [407, 187] width 815 height 374
click at [360, 146] on li "In Person" at bounding box center [333, 149] width 120 height 17
type input "********"
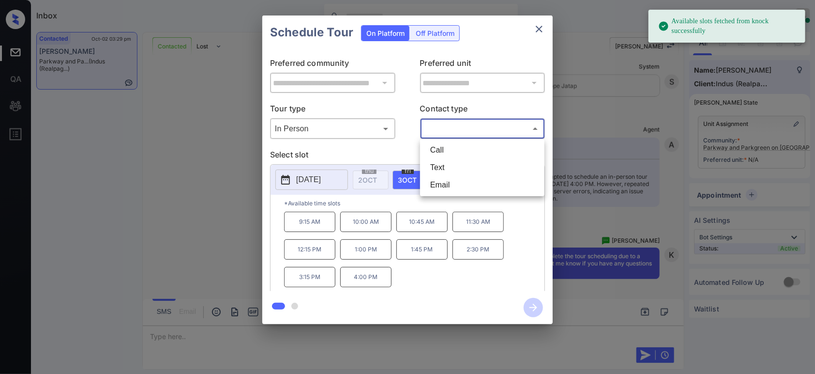
click at [453, 135] on body "Available slots fetched from knock successfully Inbox Hope Jatap Online Set you…" at bounding box center [407, 187] width 815 height 374
click at [452, 174] on li "Text" at bounding box center [482, 167] width 120 height 17
type input "****"
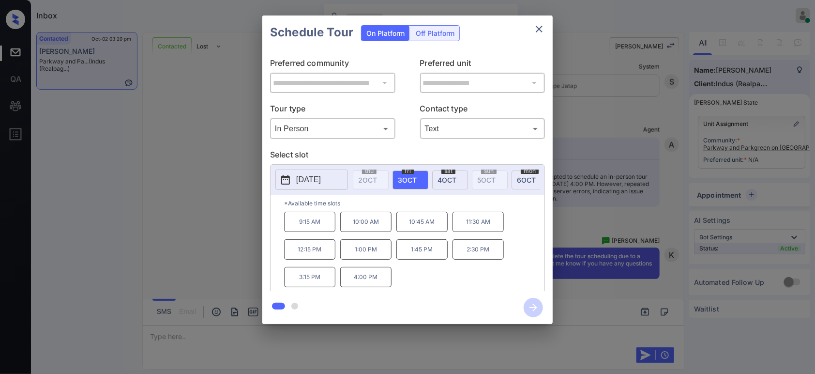
click at [327, 186] on button "2025-10-03" at bounding box center [311, 179] width 73 height 20
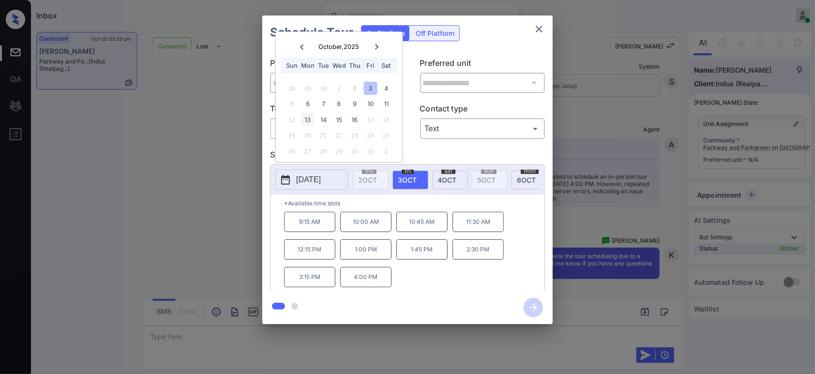
click at [310, 119] on div "13" at bounding box center [307, 119] width 13 height 13
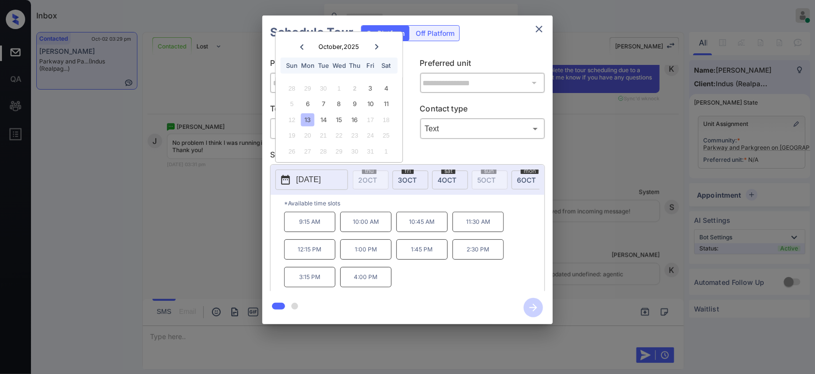
scroll to position [1036, 0]
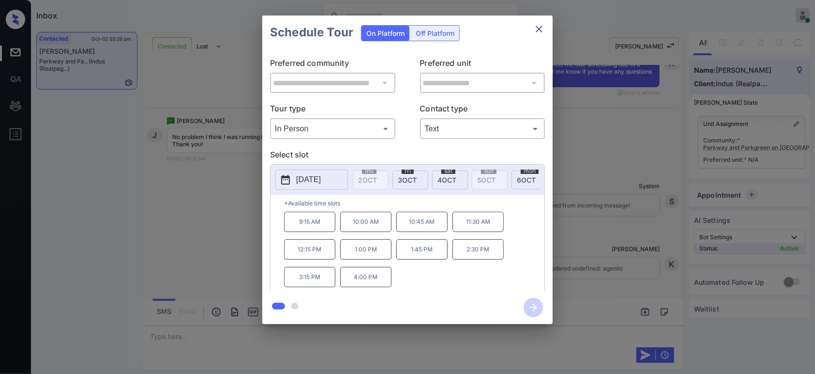
click at [538, 39] on div "Schedule Tour On Platform Off Platform" at bounding box center [407, 32] width 290 height 34
click at [539, 29] on icon "close" at bounding box center [539, 29] width 7 height 7
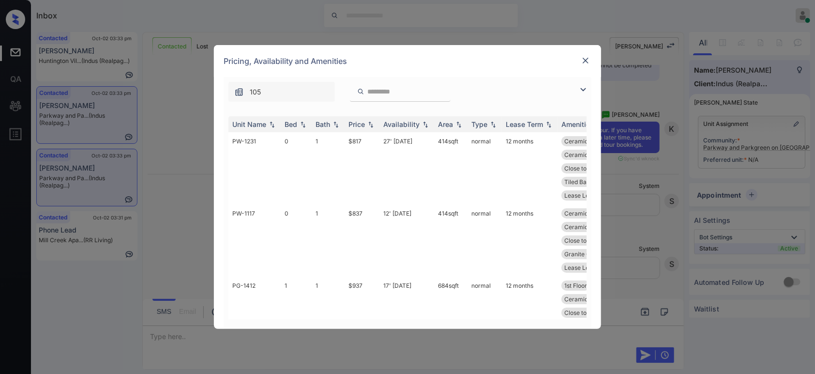
scroll to position [1843, 0]
click at [585, 63] on img at bounding box center [586, 61] width 10 height 10
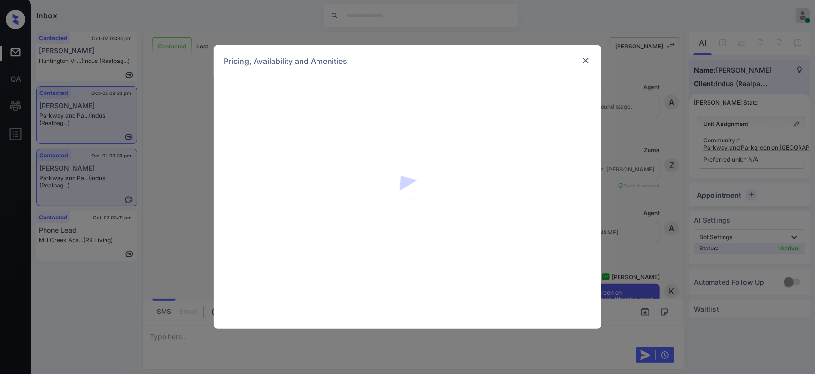
scroll to position [1843, 0]
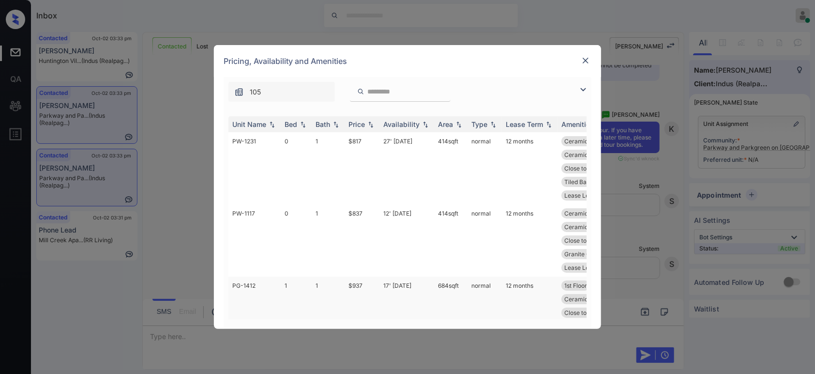
click at [356, 279] on td "$937" at bounding box center [361, 319] width 35 height 86
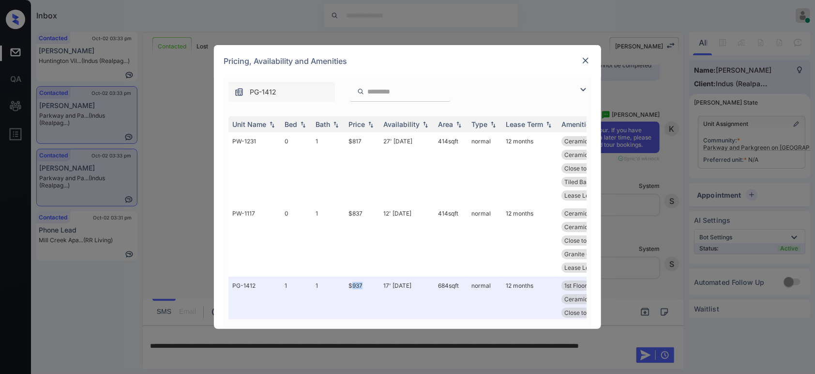
click at [581, 60] on img at bounding box center [586, 61] width 10 height 10
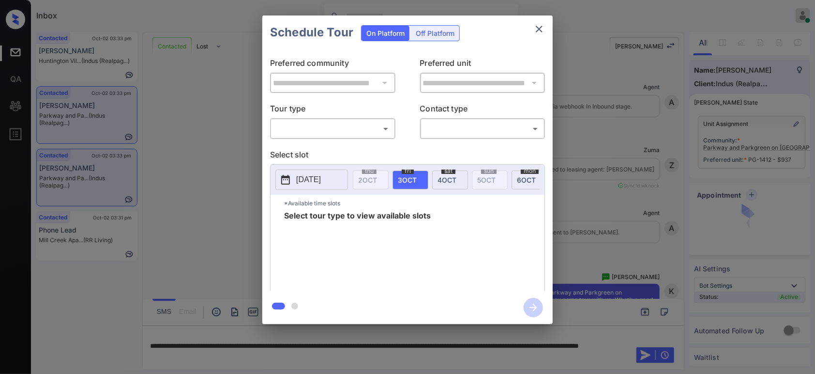
scroll to position [1906, 0]
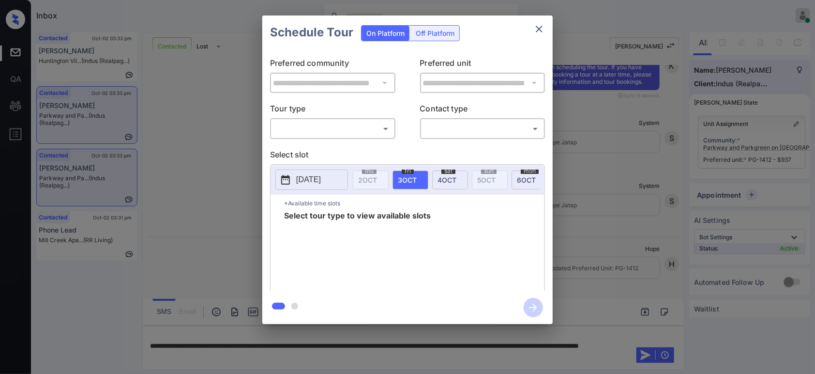
click at [352, 137] on div "​ ​" at bounding box center [332, 128] width 125 height 21
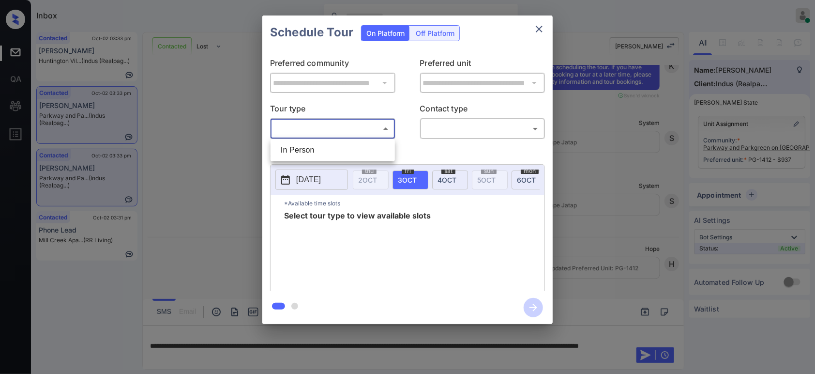
click at [359, 124] on body "Inbox Hope Jatap Online Set yourself offline Set yourself on break Profile Swit…" at bounding box center [407, 187] width 815 height 374
click at [340, 151] on li "In Person" at bounding box center [333, 149] width 120 height 17
type input "********"
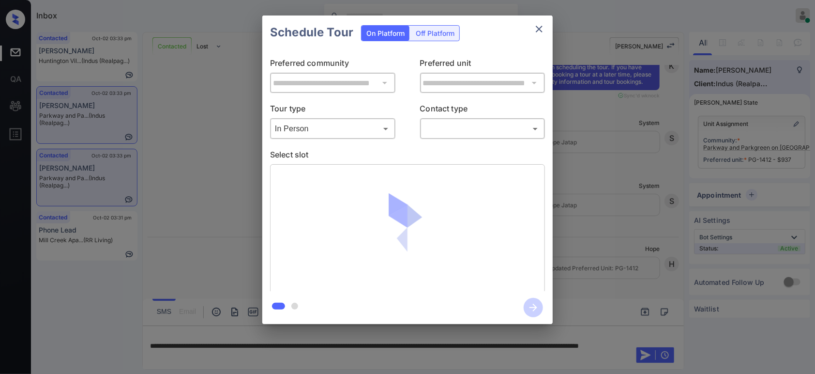
click at [449, 136] on div "​ ​" at bounding box center [482, 128] width 125 height 21
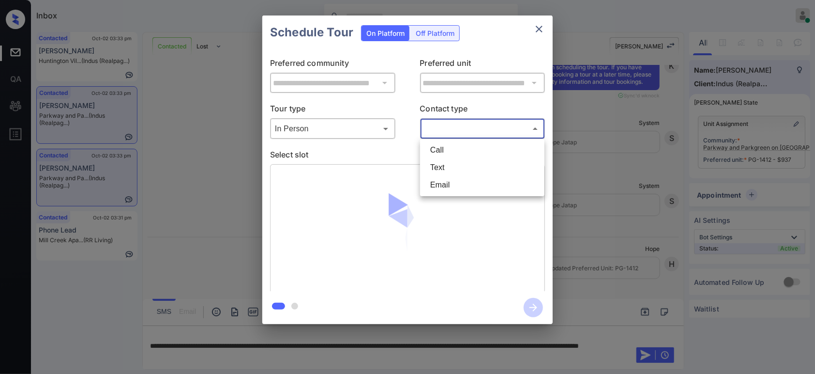
click at [462, 129] on body "Inbox Hope Jatap Online Set yourself offline Set yourself on break Profile Swit…" at bounding box center [407, 187] width 815 height 374
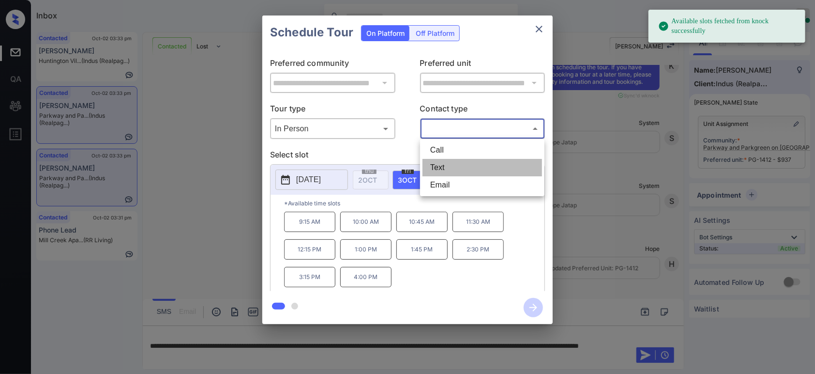
click at [446, 173] on li "Text" at bounding box center [482, 167] width 120 height 17
type input "****"
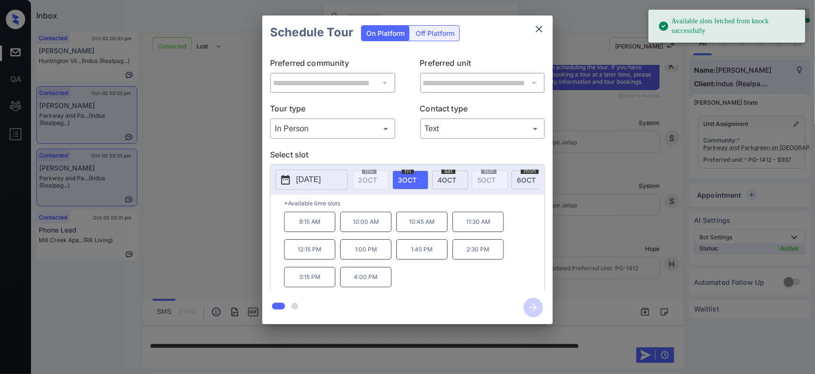
click at [321, 183] on p "[DATE]" at bounding box center [308, 180] width 25 height 12
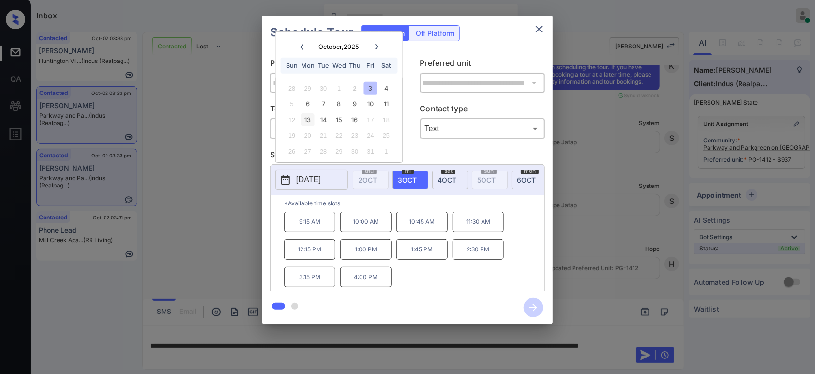
click at [311, 120] on div "13" at bounding box center [307, 119] width 13 height 13
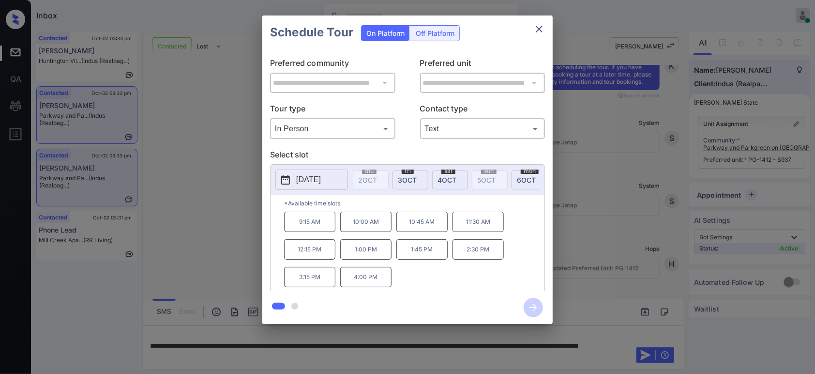
click at [364, 281] on p "4:00 PM" at bounding box center [365, 277] width 51 height 20
click at [534, 306] on icon "button" at bounding box center [533, 307] width 19 height 19
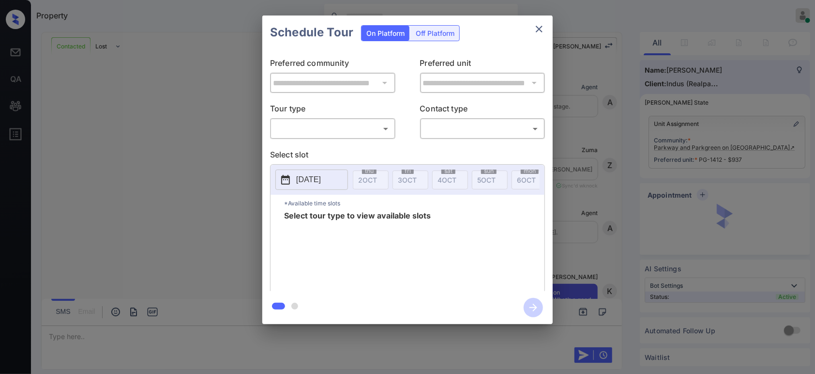
scroll to position [1906, 0]
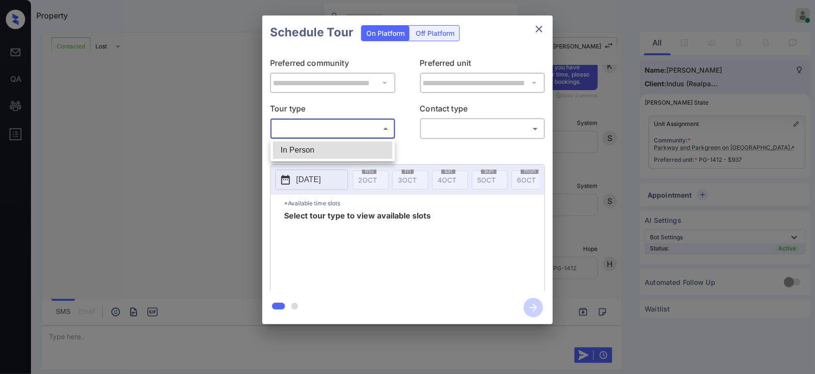
click at [342, 125] on body "Property Hope Jatap Online Set yourself offline Set yourself on break Profile S…" at bounding box center [407, 187] width 815 height 374
click at [332, 146] on li "In Person" at bounding box center [333, 149] width 120 height 17
type input "********"
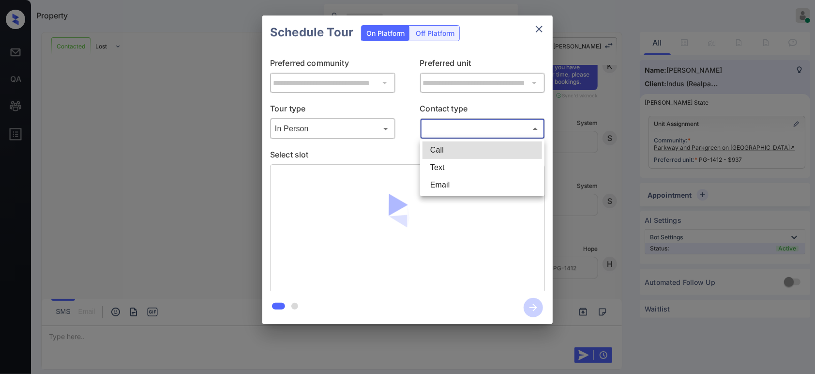
drag, startPoint x: 461, startPoint y: 131, endPoint x: 448, endPoint y: 165, distance: 36.1
click at [448, 165] on body "Property Hope Jatap Online Set yourself offline Set yourself on break Profile S…" at bounding box center [407, 187] width 815 height 374
click at [448, 165] on li "Text" at bounding box center [482, 167] width 120 height 17
type input "****"
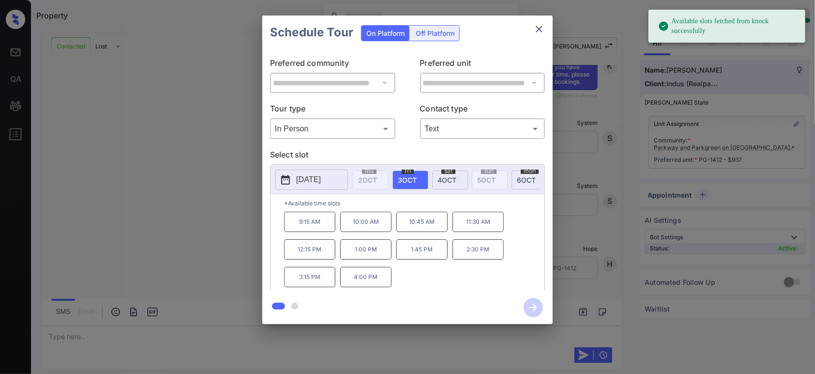
click at [309, 180] on p "2025-10-03" at bounding box center [308, 180] width 25 height 12
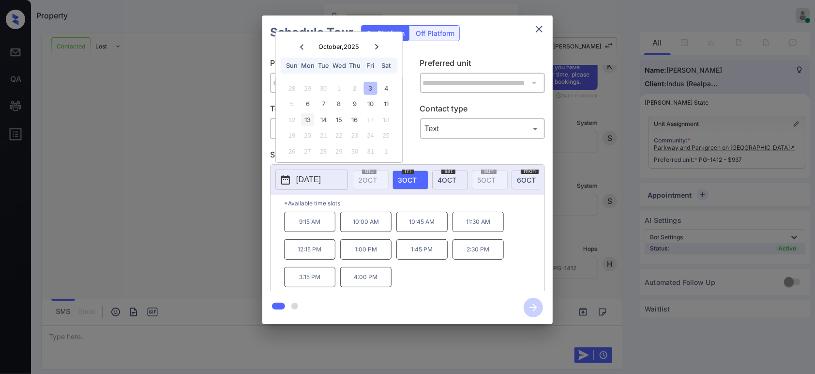
click at [308, 121] on div "13" at bounding box center [307, 119] width 13 height 13
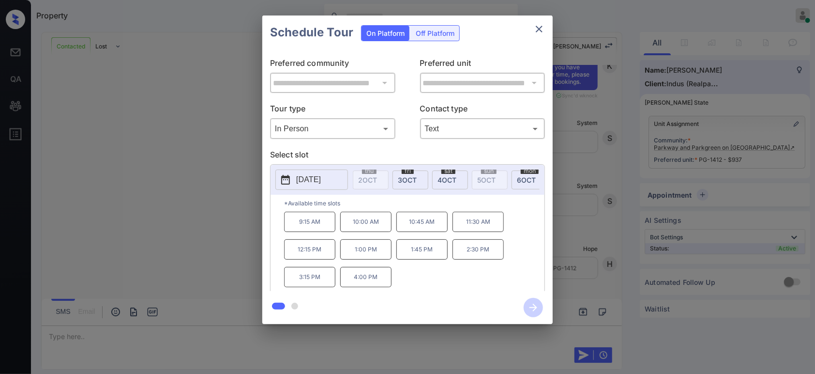
click at [363, 284] on p "4:00 PM" at bounding box center [365, 277] width 51 height 20
click at [533, 303] on icon "button" at bounding box center [533, 307] width 8 height 8
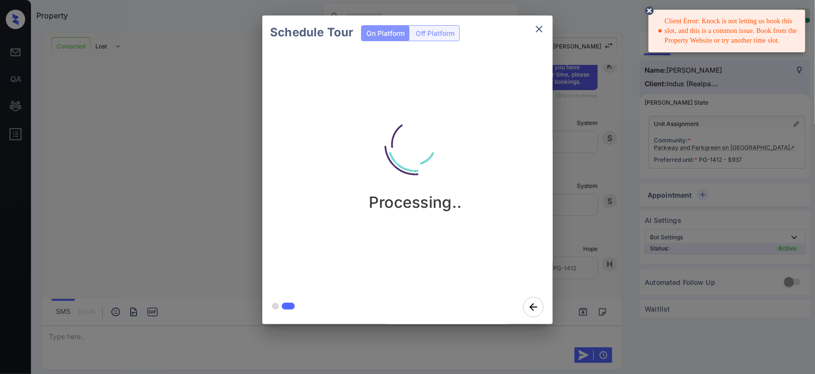
click at [584, 219] on div "Schedule Tour On Platform Off Platform Processing.." at bounding box center [407, 169] width 815 height 339
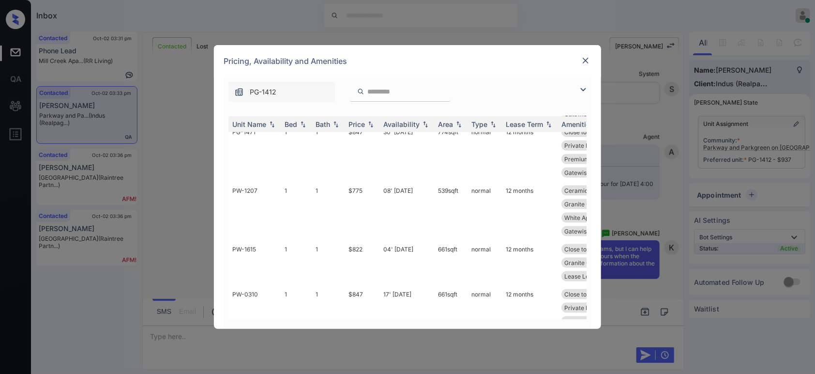
scroll to position [669, 0]
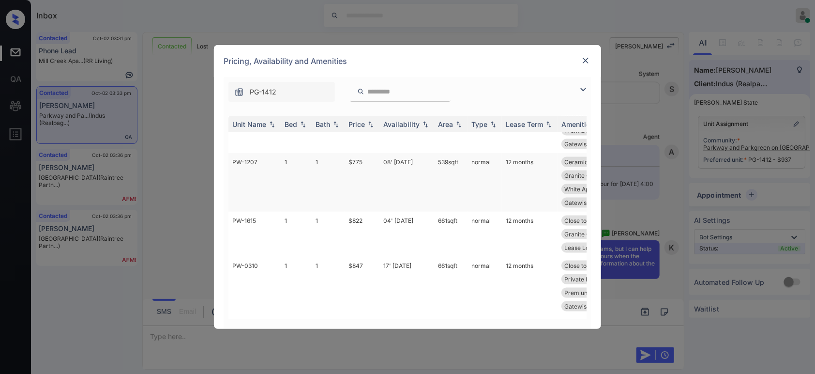
click at [369, 153] on td "$775" at bounding box center [361, 182] width 35 height 59
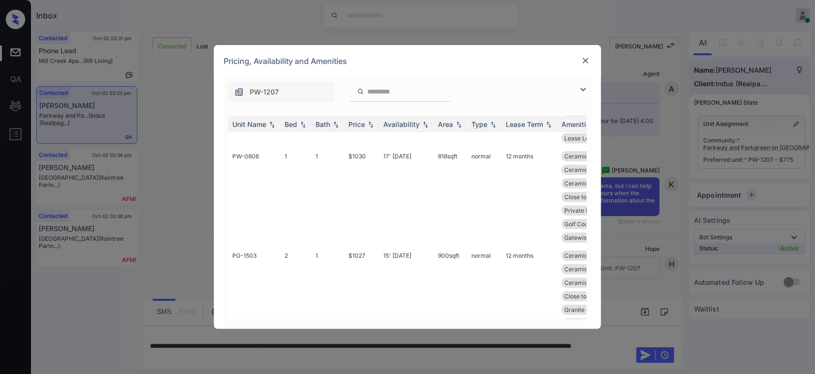
scroll to position [1756, 0]
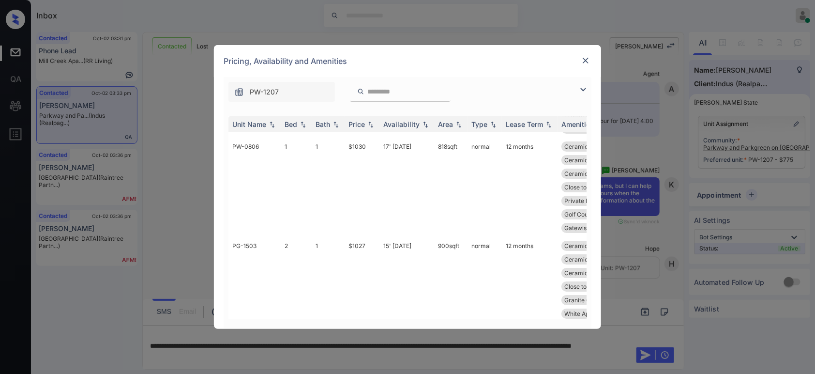
click at [587, 62] on img at bounding box center [586, 61] width 10 height 10
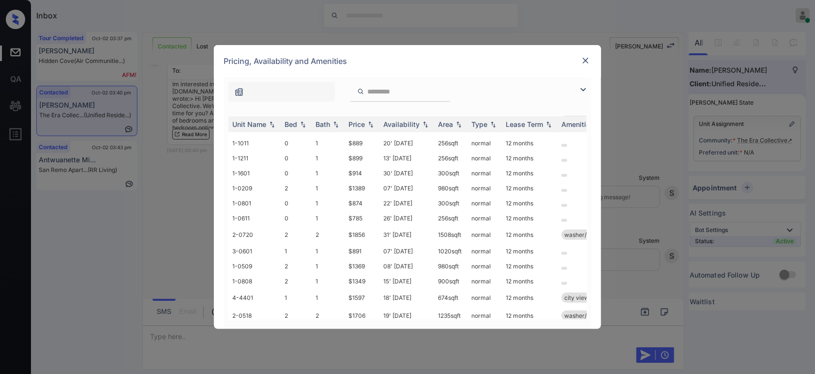
scroll to position [143, 0]
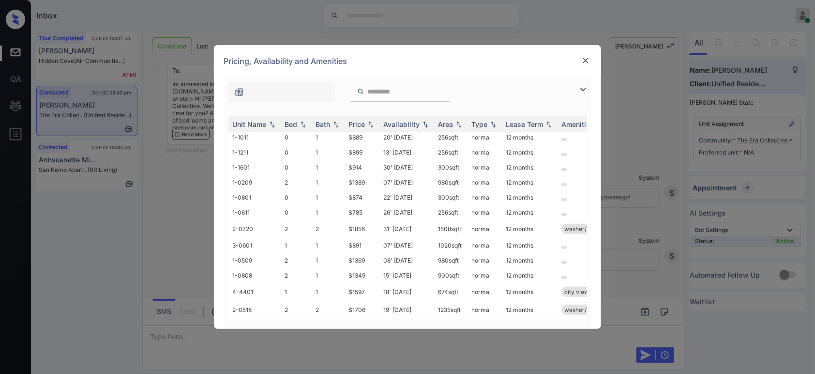
click at [431, 86] on div at bounding box center [400, 92] width 101 height 20
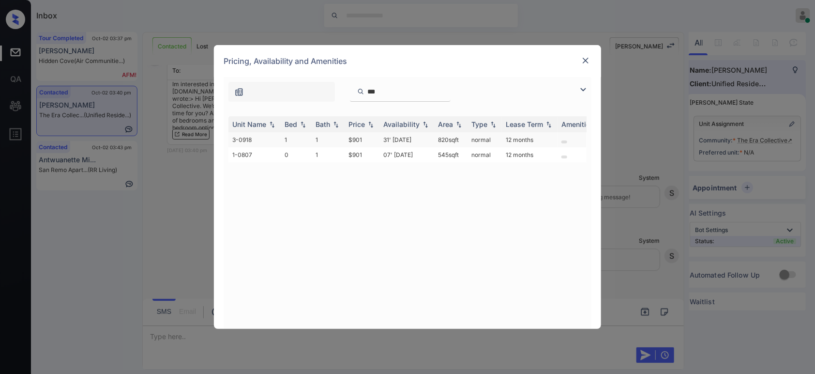
type input "***"
click at [353, 140] on td "$901" at bounding box center [361, 139] width 35 height 15
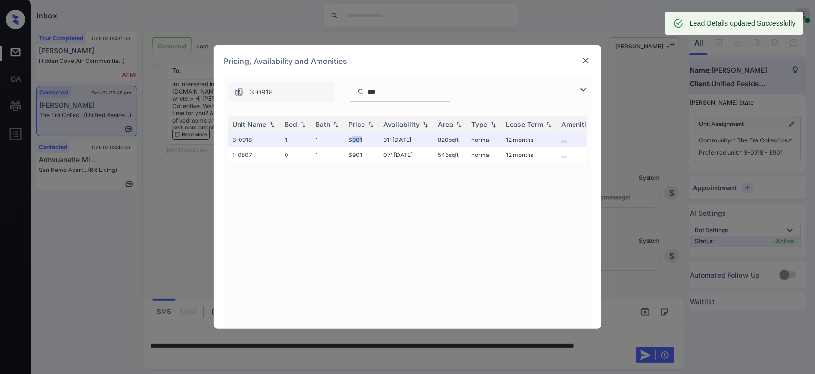
click at [584, 60] on img at bounding box center [586, 61] width 10 height 10
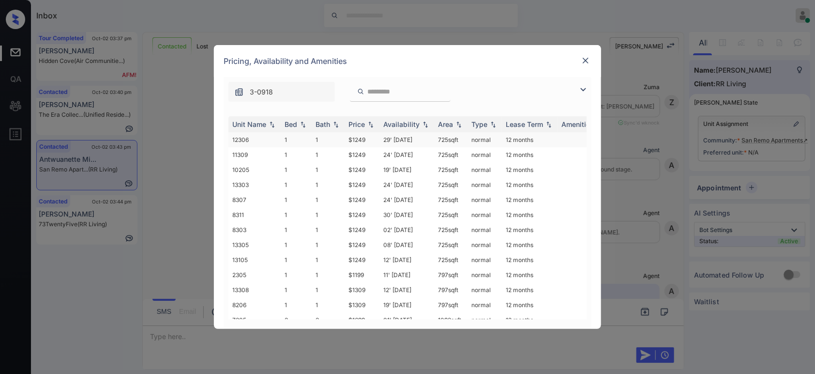
click at [368, 139] on td "$1249" at bounding box center [361, 139] width 35 height 15
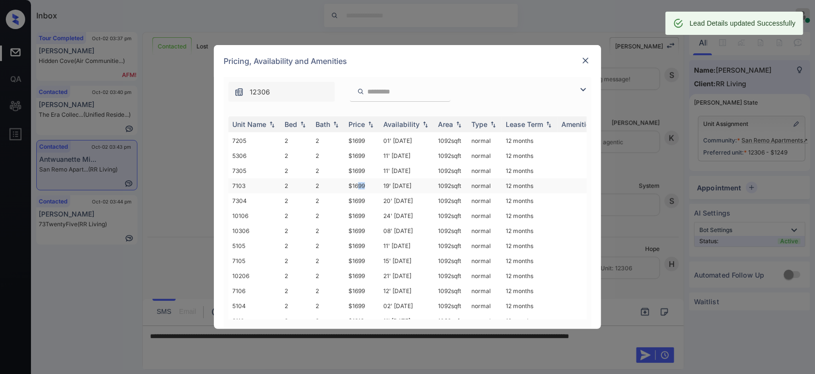
scroll to position [595, 0]
drag, startPoint x: 368, startPoint y: 176, endPoint x: 349, endPoint y: 178, distance: 18.9
click at [349, 178] on td "$1699" at bounding box center [361, 185] width 35 height 15
copy td "$1699"
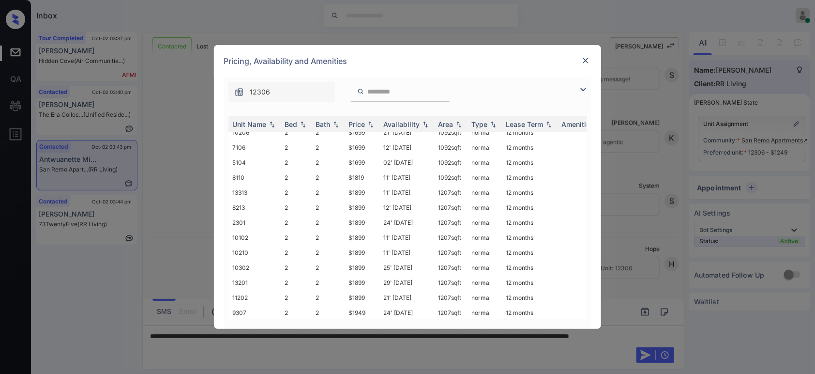
scroll to position [377, 0]
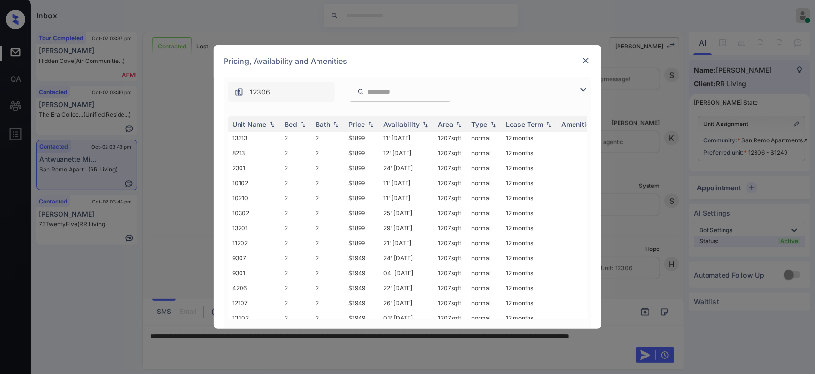
click at [582, 58] on img at bounding box center [586, 61] width 10 height 10
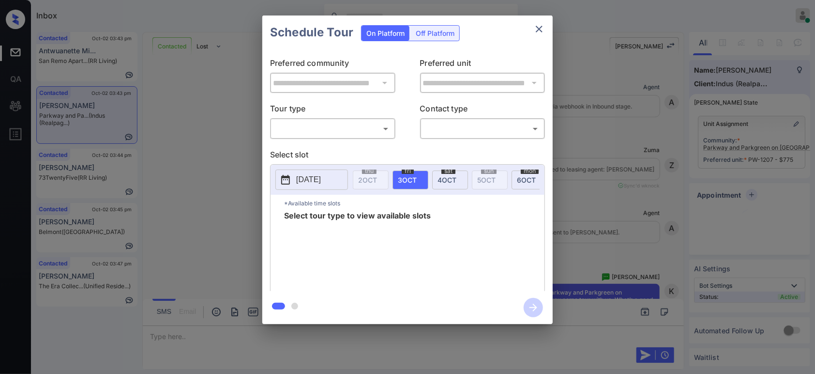
scroll to position [2078, 0]
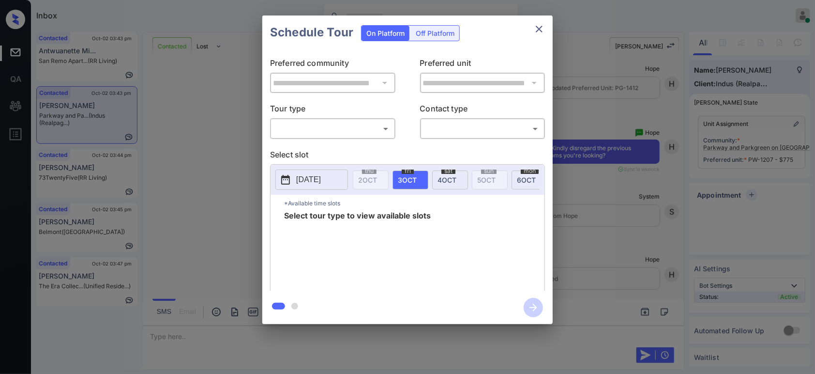
click at [317, 130] on body "Inbox Hope Jatap Online Set yourself offline Set yourself on break Profile Swit…" at bounding box center [407, 187] width 815 height 374
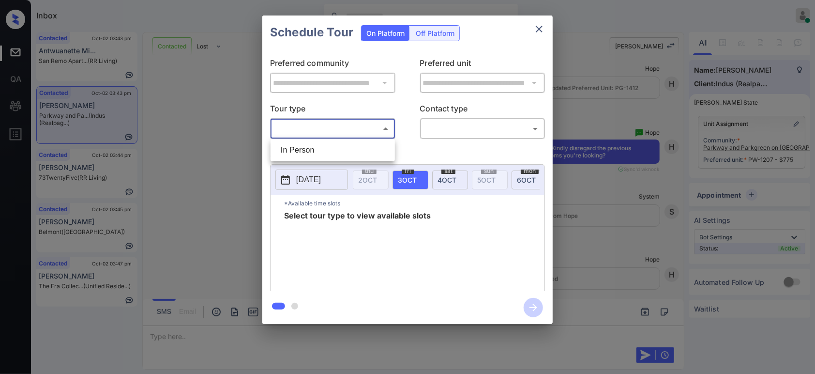
click at [317, 148] on li "In Person" at bounding box center [333, 149] width 120 height 17
type input "********"
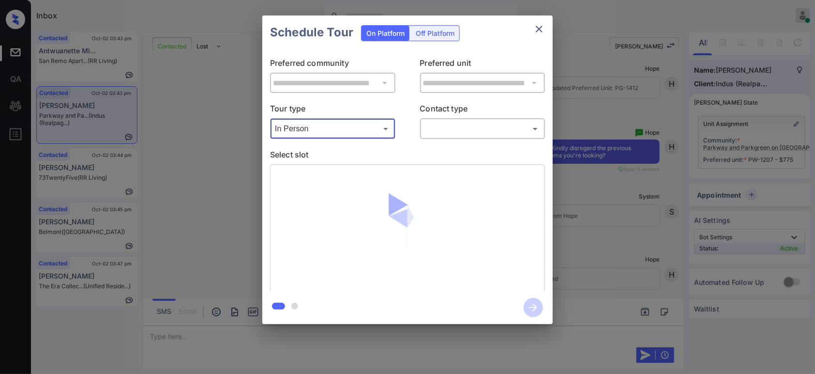
click at [503, 133] on body "Inbox Hope Jatap Online Set yourself offline Set yourself on break Profile Swit…" at bounding box center [407, 187] width 815 height 374
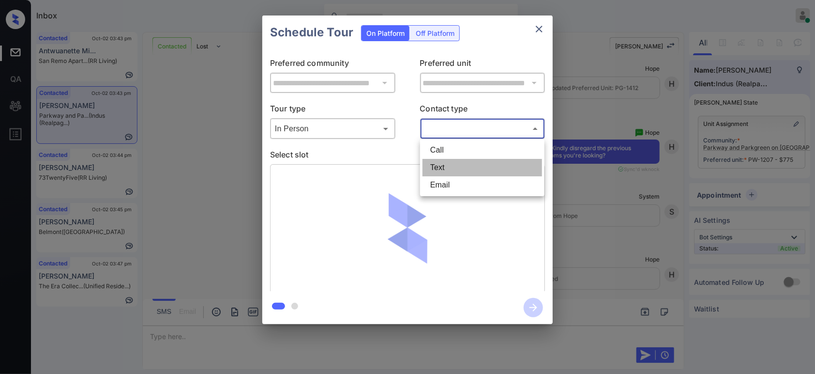
click at [467, 167] on li "Text" at bounding box center [482, 167] width 120 height 17
type input "****"
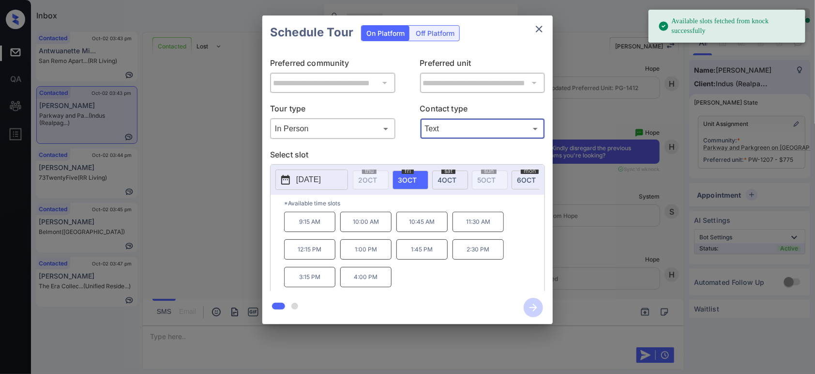
click at [308, 176] on p "[DATE]" at bounding box center [308, 180] width 25 height 12
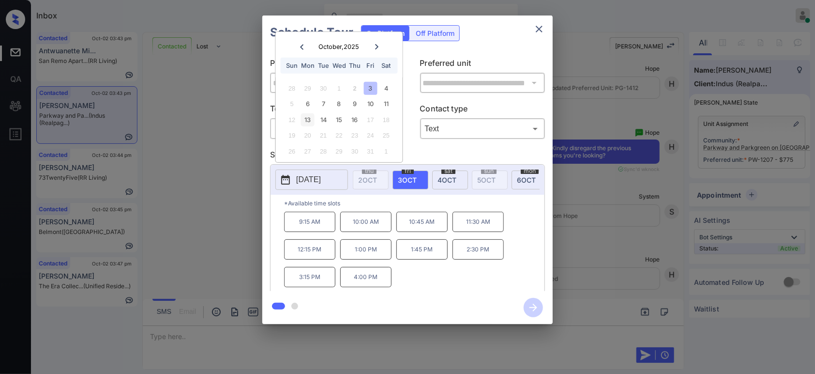
click at [305, 118] on div "13" at bounding box center [307, 119] width 13 height 13
click at [368, 283] on p "4:00 PM" at bounding box center [365, 277] width 51 height 20
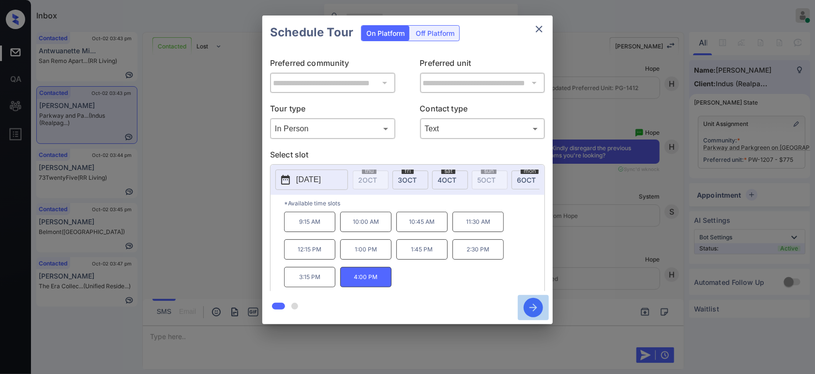
click at [534, 314] on icon "button" at bounding box center [533, 307] width 19 height 19
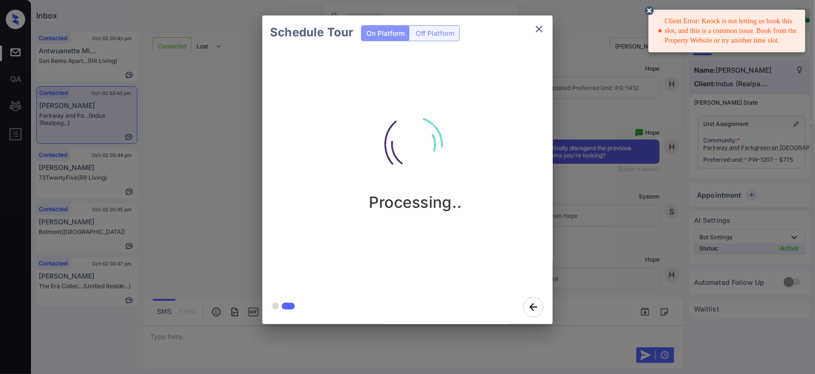
click at [627, 203] on div "Schedule Tour On Platform Off Platform Processing.." at bounding box center [407, 169] width 815 height 339
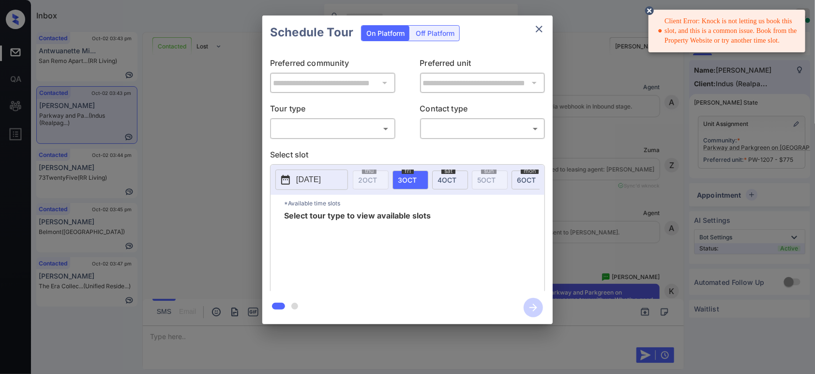
scroll to position [2078, 0]
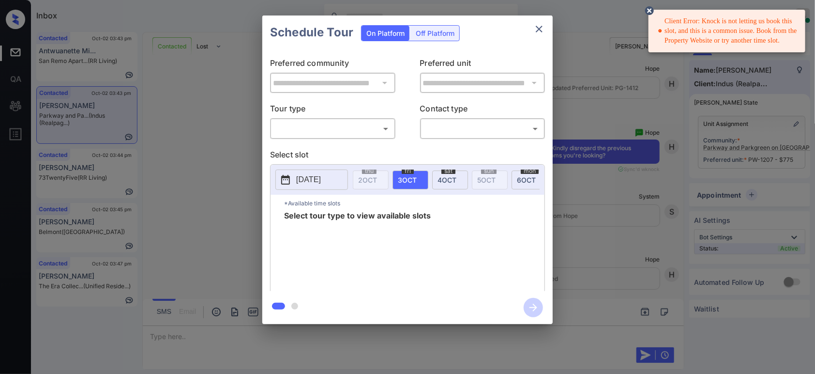
click at [331, 121] on body "Client Error: Knock is not letting us book this slot, and this is a common issu…" at bounding box center [407, 187] width 815 height 374
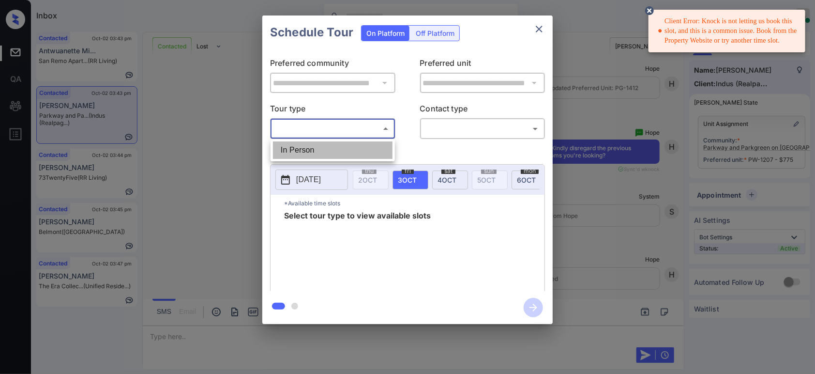
drag, startPoint x: 321, startPoint y: 145, endPoint x: 456, endPoint y: 146, distance: 135.0
click at [321, 146] on li "In Person" at bounding box center [333, 149] width 120 height 17
type input "********"
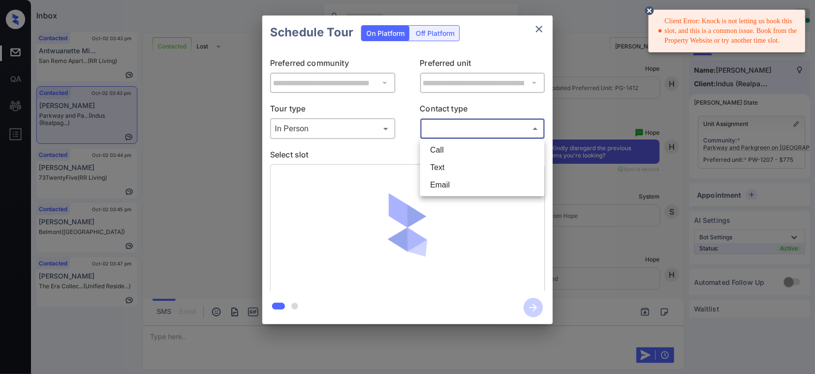
click at [489, 133] on body "Client Error: Knock is not letting us book this slot, and this is a common issu…" at bounding box center [407, 187] width 815 height 374
click at [458, 167] on li "Text" at bounding box center [482, 167] width 120 height 17
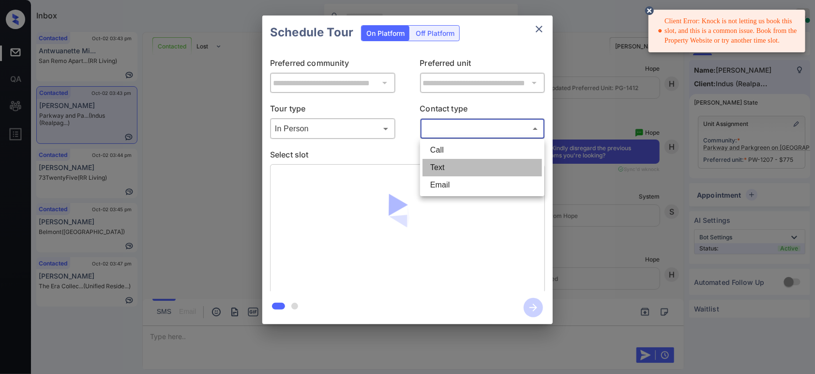
type input "****"
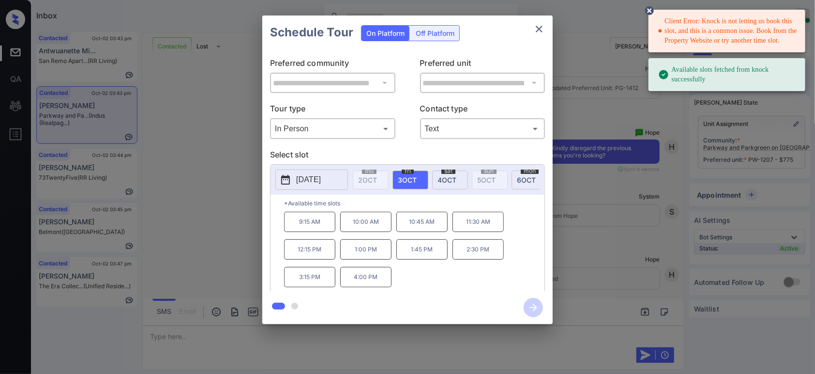
click at [321, 175] on p "2025-10-03" at bounding box center [308, 180] width 25 height 12
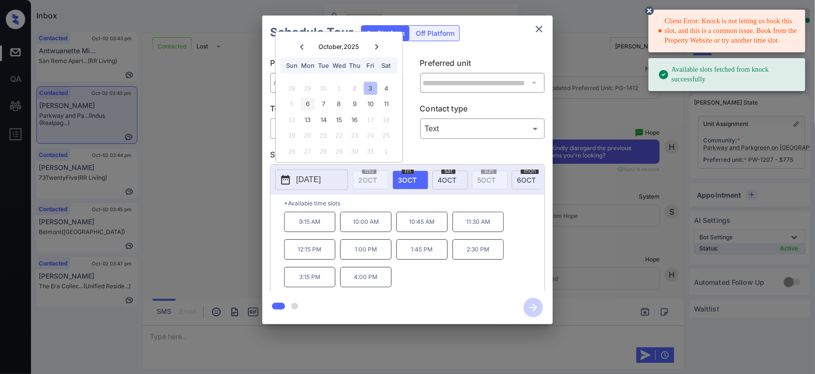
click at [309, 104] on div "6" at bounding box center [307, 103] width 13 height 13
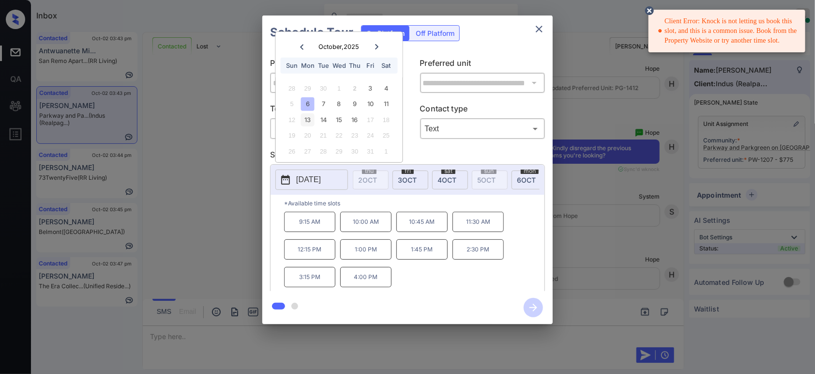
click at [312, 115] on div "13" at bounding box center [307, 119] width 13 height 13
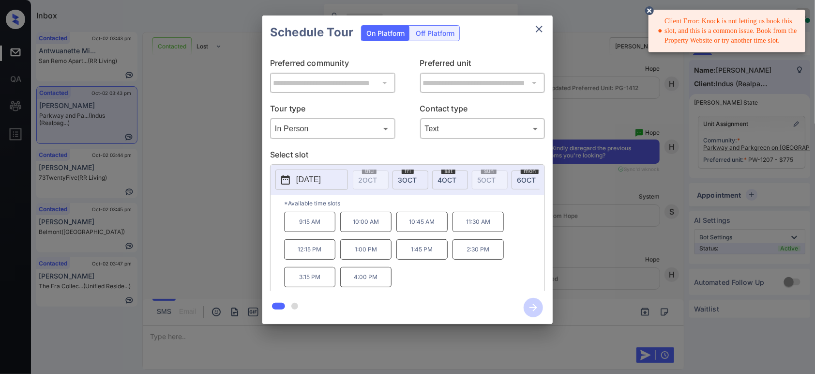
click at [310, 281] on p "3:15 PM" at bounding box center [309, 277] width 51 height 20
click at [538, 305] on icon "button" at bounding box center [533, 307] width 19 height 19
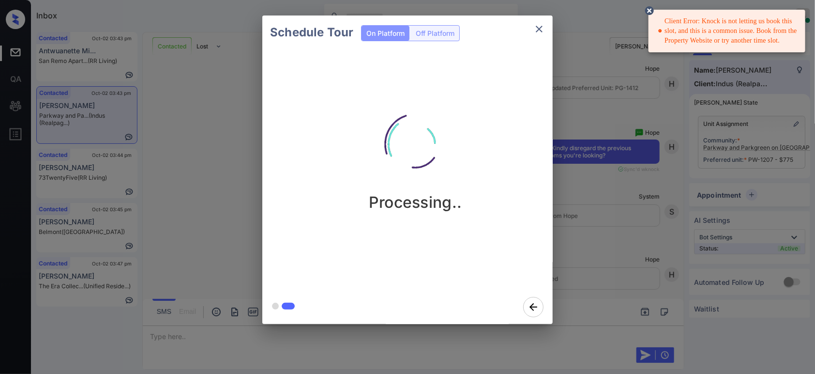
click at [650, 11] on circle at bounding box center [649, 11] width 6 height 6
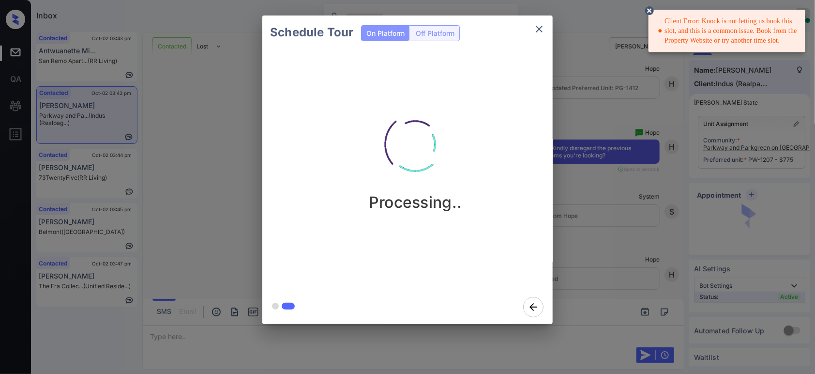
click at [615, 150] on div "Schedule Tour On Platform Off Platform Processing.." at bounding box center [407, 169] width 815 height 339
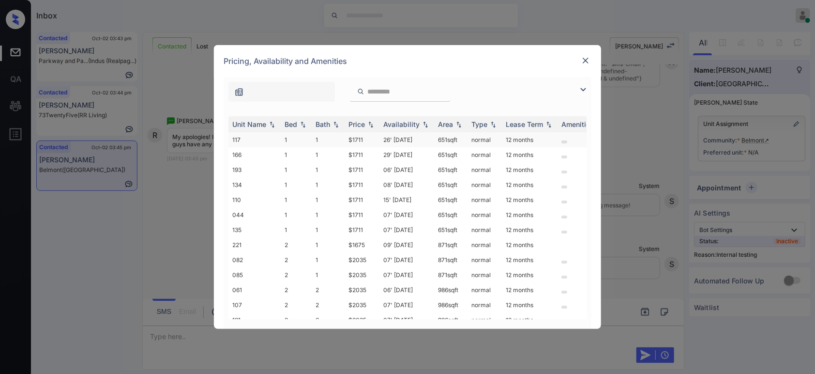
click at [356, 137] on td "$1711" at bounding box center [361, 139] width 35 height 15
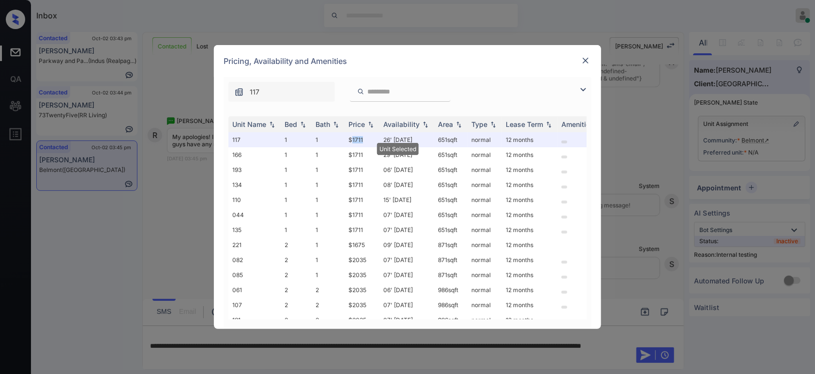
click at [588, 65] on img at bounding box center [586, 61] width 10 height 10
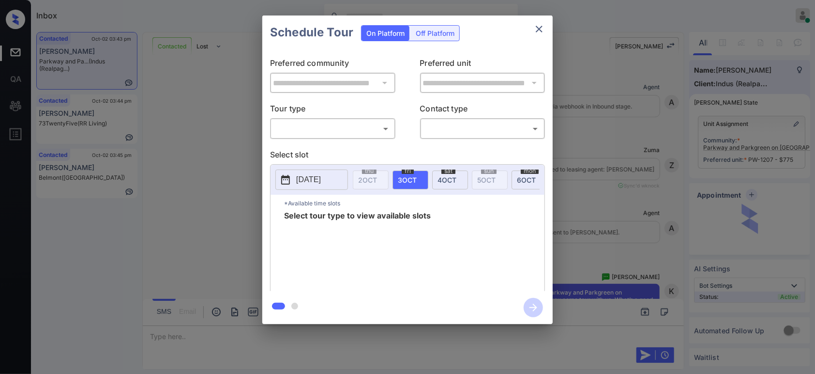
scroll to position [3010, 0]
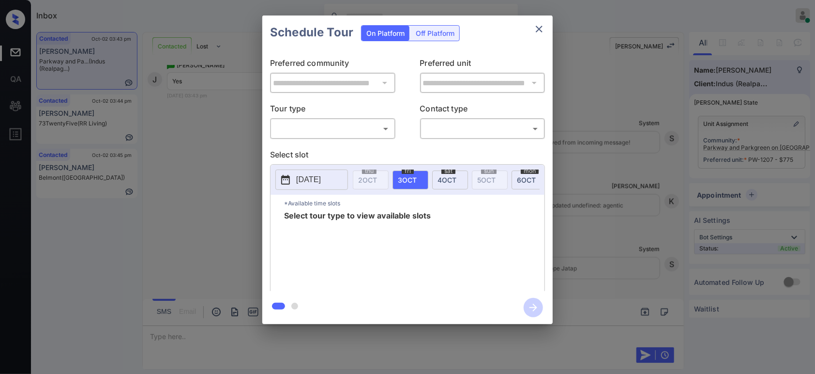
drag, startPoint x: 371, startPoint y: 137, endPoint x: 375, endPoint y: 150, distance: 13.6
click at [372, 138] on div "​ ​" at bounding box center [332, 128] width 125 height 21
click at [367, 131] on body "Inbox Hope Jatap Online Set yourself offline Set yourself on break Profile Swit…" at bounding box center [407, 187] width 815 height 374
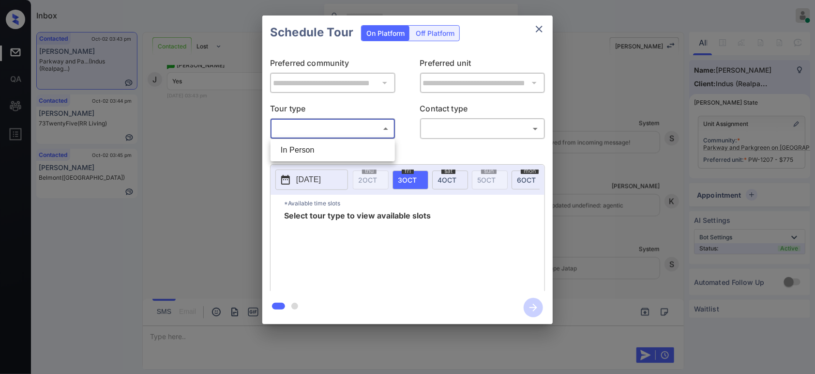
drag, startPoint x: 364, startPoint y: 150, endPoint x: 427, endPoint y: 140, distance: 64.3
click at [364, 150] on li "In Person" at bounding box center [333, 149] width 120 height 17
type input "********"
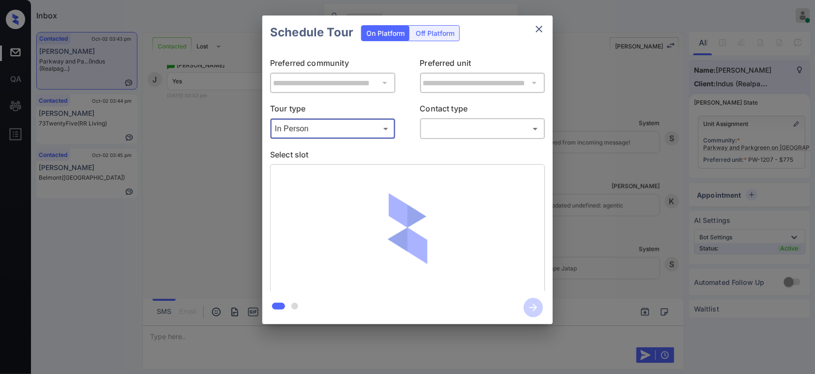
click at [465, 131] on body "Inbox Hope Jatap Online Set yourself offline Set yourself on break Profile Swit…" at bounding box center [407, 187] width 815 height 374
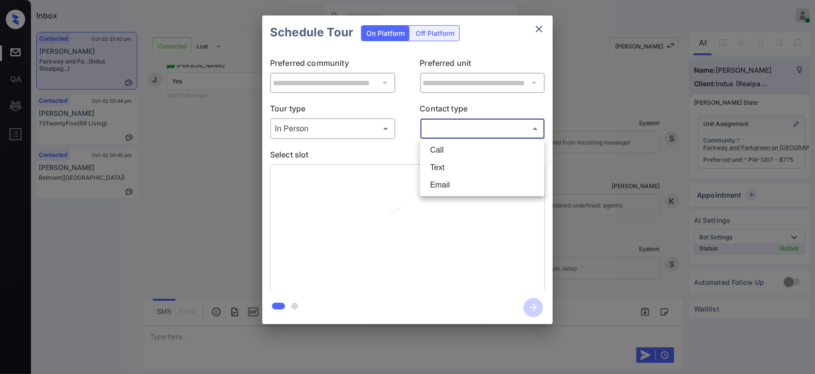
click at [455, 163] on li "Text" at bounding box center [482, 167] width 120 height 17
type input "****"
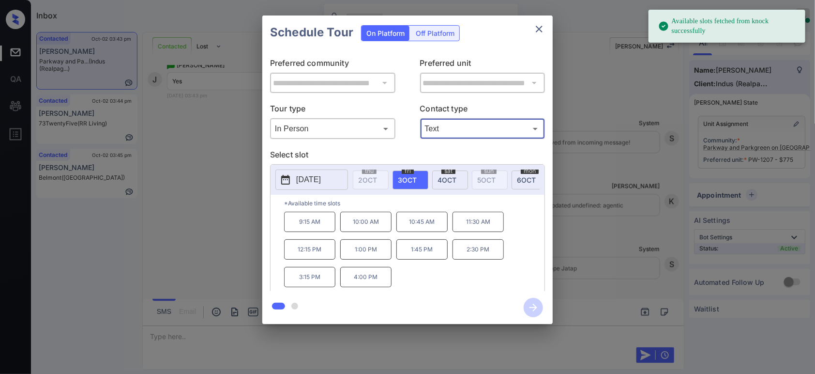
drag, startPoint x: 314, startPoint y: 181, endPoint x: 323, endPoint y: 183, distance: 9.5
click at [314, 181] on p "[DATE]" at bounding box center [308, 180] width 25 height 12
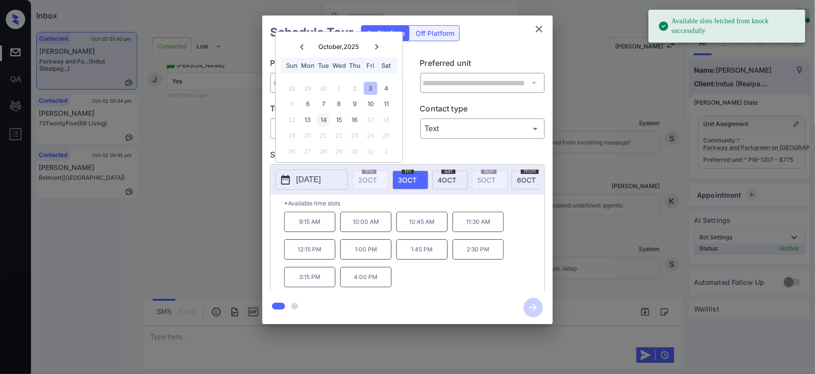
click at [325, 120] on div "14" at bounding box center [323, 119] width 13 height 13
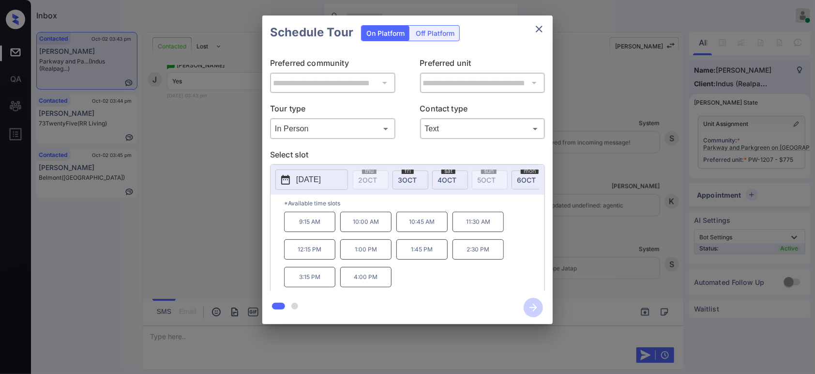
click at [356, 279] on p "4:00 PM" at bounding box center [365, 277] width 51 height 20
click at [527, 309] on icon "button" at bounding box center [533, 307] width 19 height 19
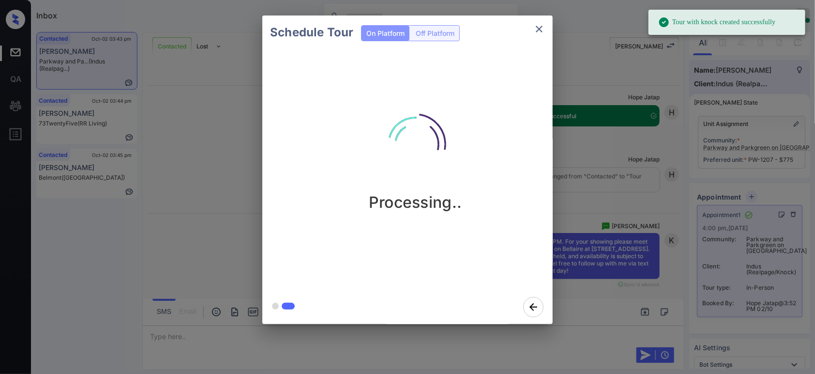
scroll to position [3229, 0]
click at [604, 167] on div "Schedule Tour On Platform Off Platform Processing.." at bounding box center [407, 169] width 815 height 339
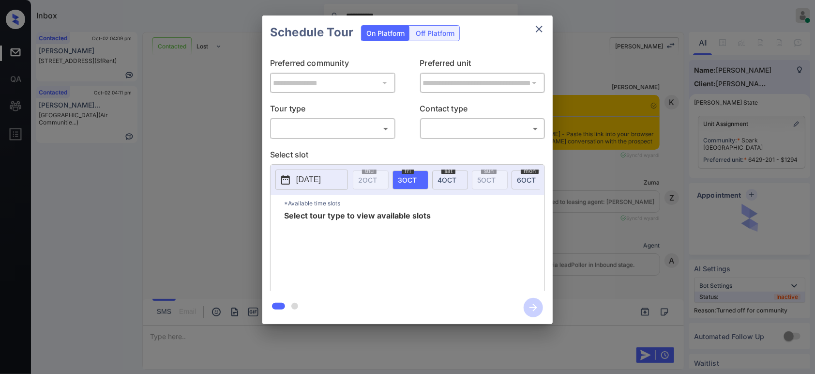
scroll to position [1370, 0]
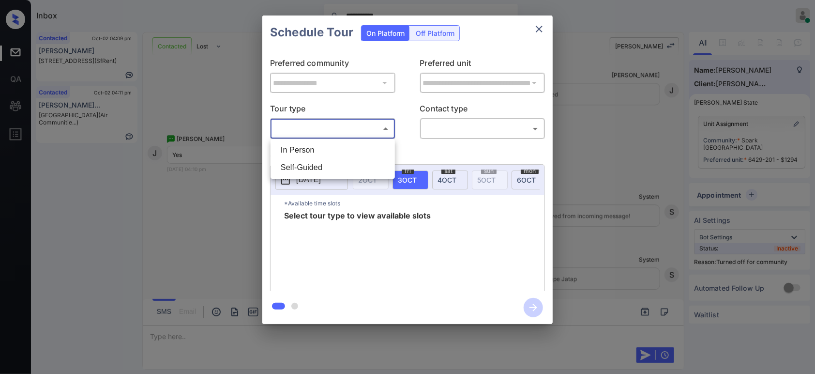
click at [343, 126] on body "**********" at bounding box center [407, 187] width 815 height 374
click at [331, 151] on li "In Person" at bounding box center [333, 149] width 120 height 17
type input "********"
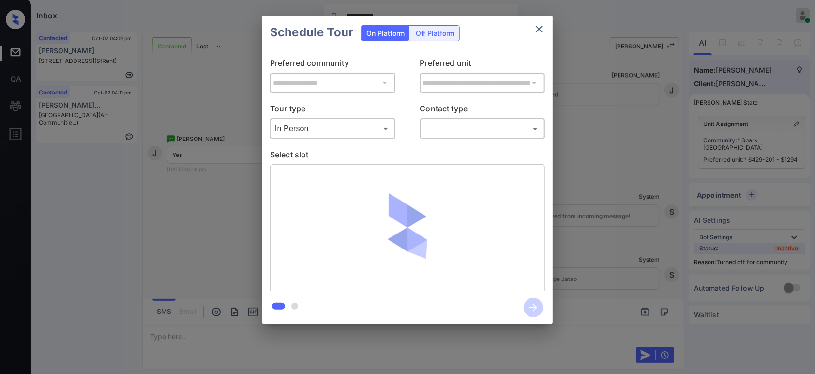
click at [470, 140] on div "**********" at bounding box center [407, 169] width 290 height 241
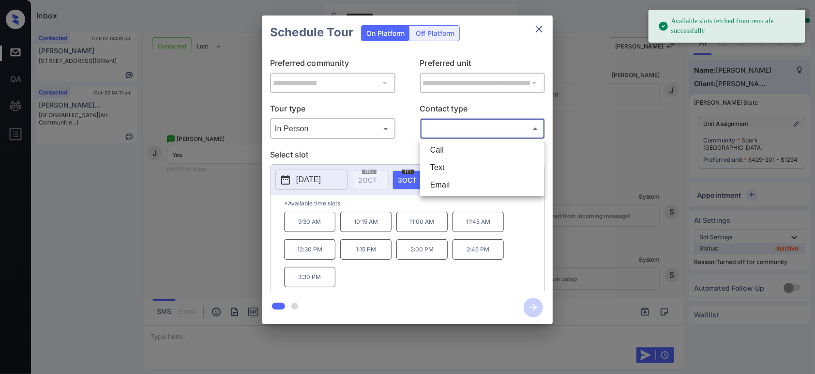
click at [488, 132] on body "**********" at bounding box center [407, 187] width 815 height 374
click at [467, 162] on li "Text" at bounding box center [482, 167] width 120 height 17
type input "****"
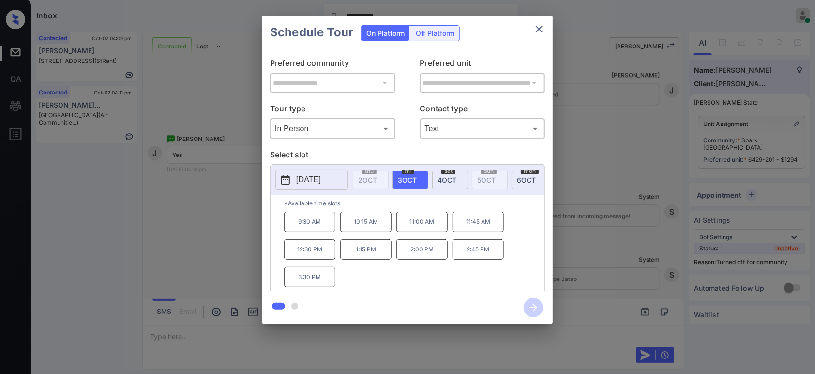
click at [173, 262] on div "**********" at bounding box center [407, 169] width 815 height 339
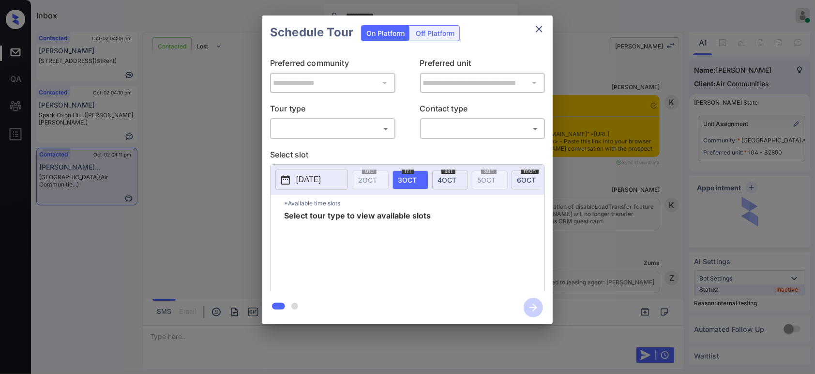
scroll to position [1490, 0]
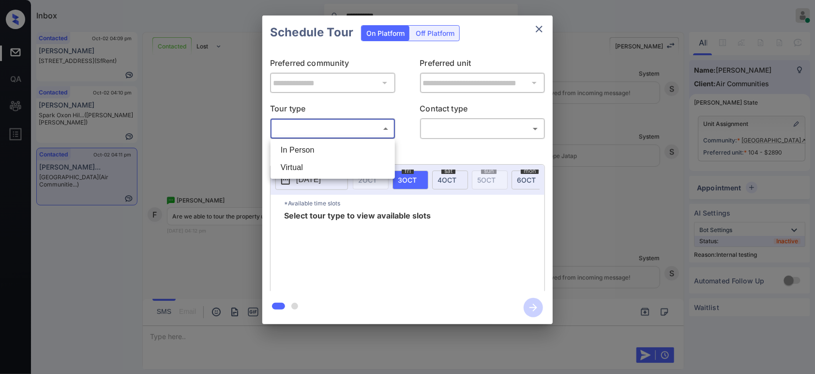
click at [298, 125] on body "**********" at bounding box center [407, 187] width 815 height 374
click at [296, 146] on li "In Person" at bounding box center [333, 149] width 120 height 17
type input "********"
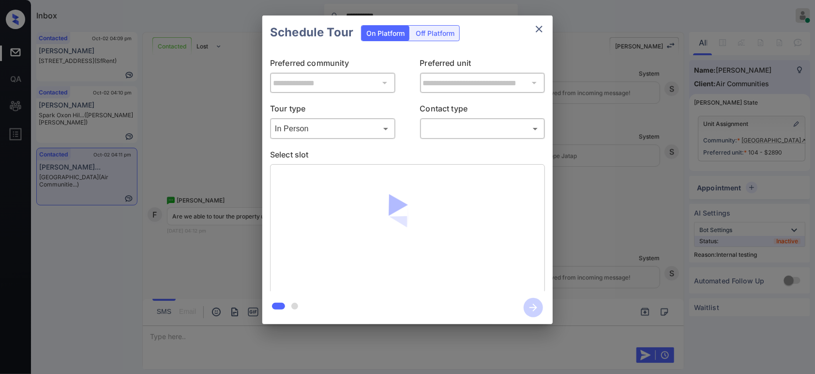
drag, startPoint x: 471, startPoint y: 147, endPoint x: 479, endPoint y: 135, distance: 13.8
click at [479, 135] on div "**********" at bounding box center [407, 169] width 290 height 241
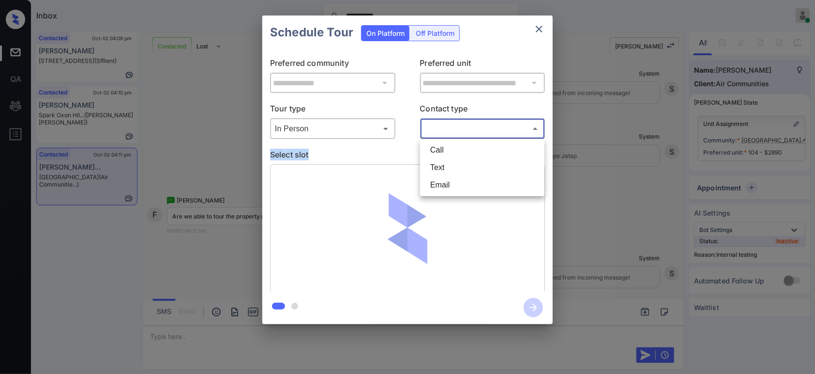
click at [479, 135] on body "**********" at bounding box center [407, 187] width 815 height 374
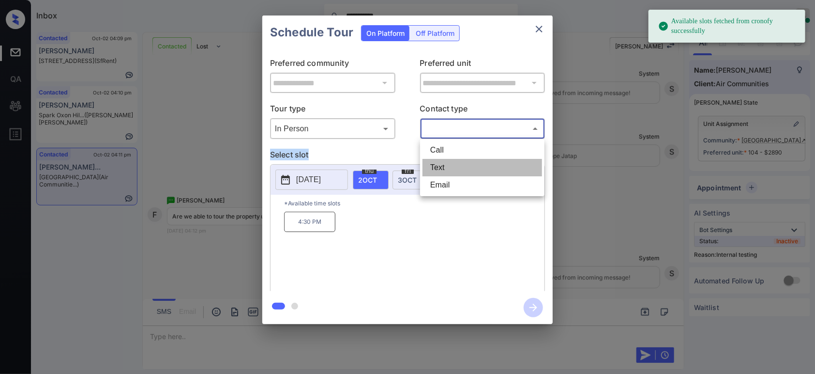
click at [452, 174] on li "Text" at bounding box center [482, 167] width 120 height 17
type input "****"
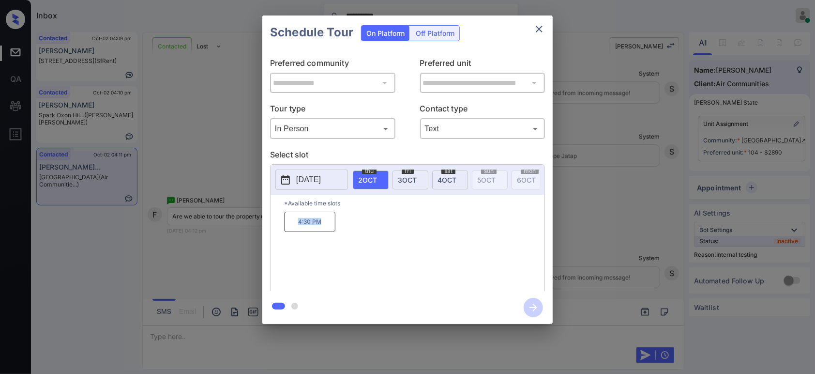
drag, startPoint x: 321, startPoint y: 231, endPoint x: 295, endPoint y: 232, distance: 26.6
click at [295, 232] on p "4:30 PM" at bounding box center [309, 221] width 51 height 20
copy p "4:30 PM"
click at [190, 236] on div "**********" at bounding box center [407, 169] width 815 height 339
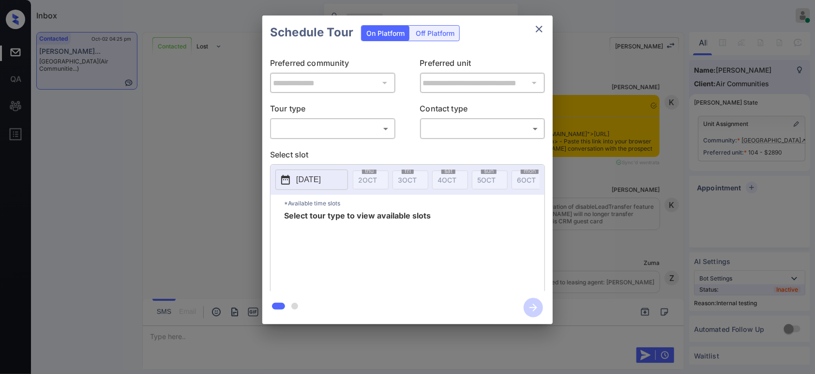
scroll to position [2009, 0]
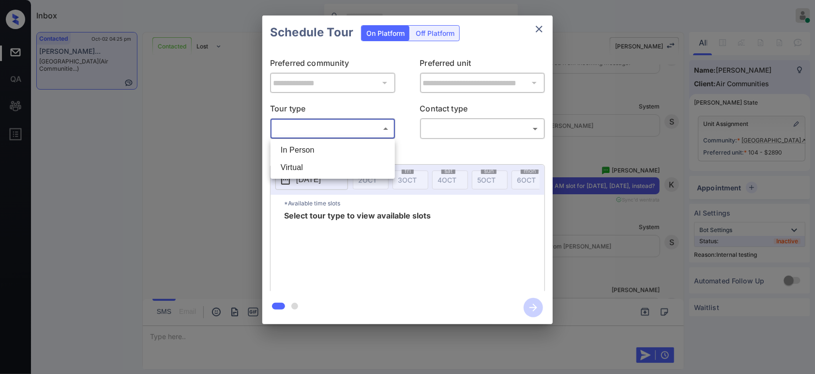
click at [345, 123] on body "Inbox Hope Jatap Online Set yourself offline Set yourself on break Profile Swit…" at bounding box center [407, 187] width 815 height 374
click at [323, 148] on li "In Person" at bounding box center [333, 149] width 120 height 17
type input "********"
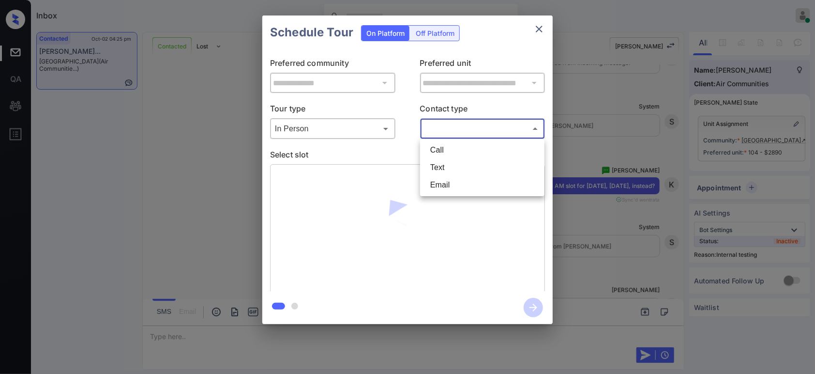
click at [490, 132] on body "Inbox Hope Jatap Online Set yourself offline Set yourself on break Profile Swit…" at bounding box center [407, 187] width 815 height 374
click at [452, 171] on li "Text" at bounding box center [482, 167] width 120 height 17
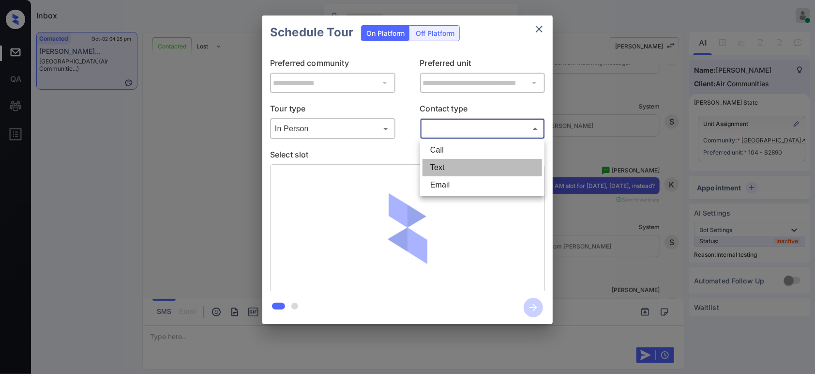
type input "****"
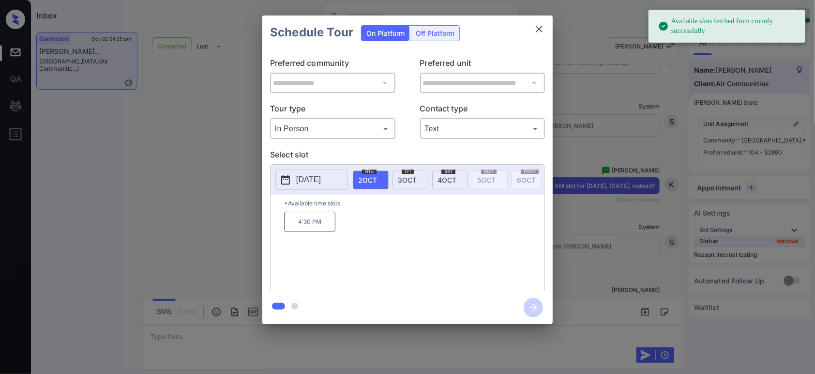
click at [406, 177] on span "[DATE]" at bounding box center [407, 180] width 19 height 8
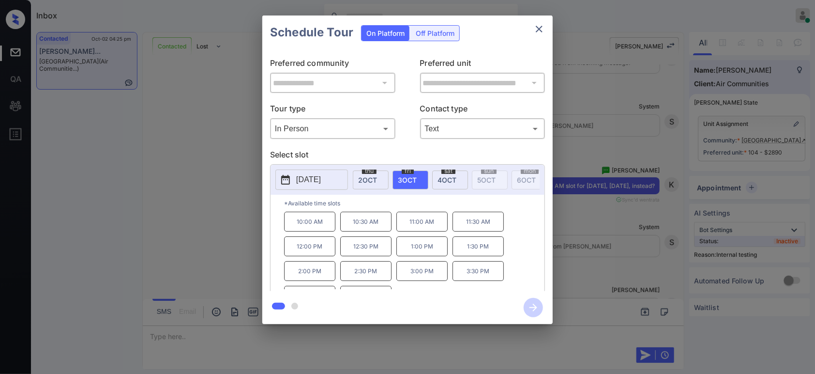
click at [311, 230] on p "10:00 AM" at bounding box center [309, 221] width 51 height 20
click at [534, 313] on icon "button" at bounding box center [533, 307] width 19 height 19
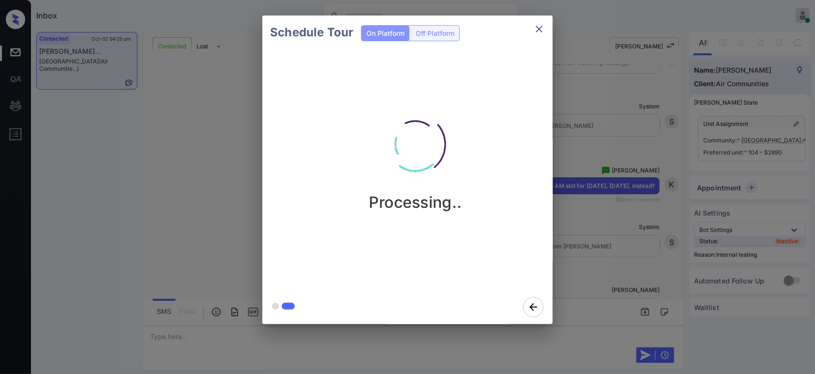
click at [643, 194] on div "Schedule Tour On Platform Off Platform Processing.." at bounding box center [407, 169] width 815 height 339
